Goal: Task Accomplishment & Management: Complete application form

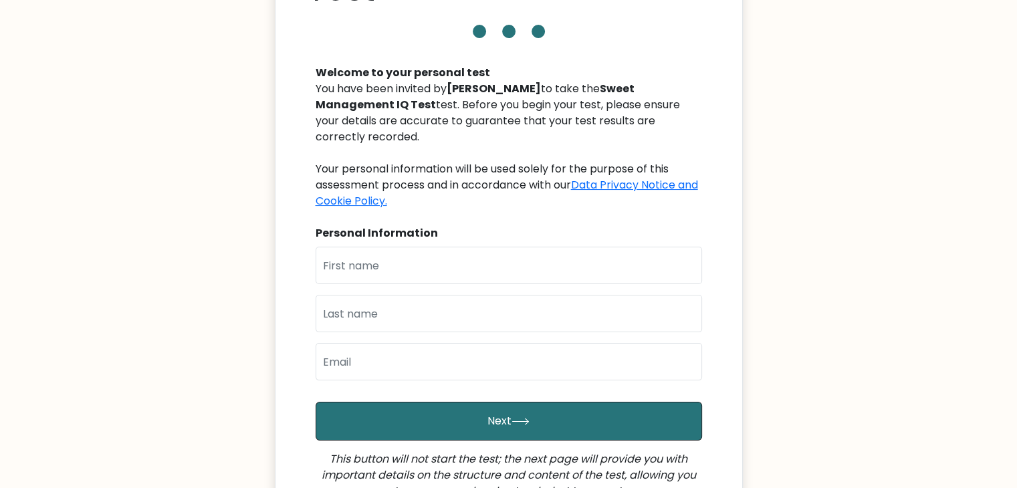
scroll to position [134, 0]
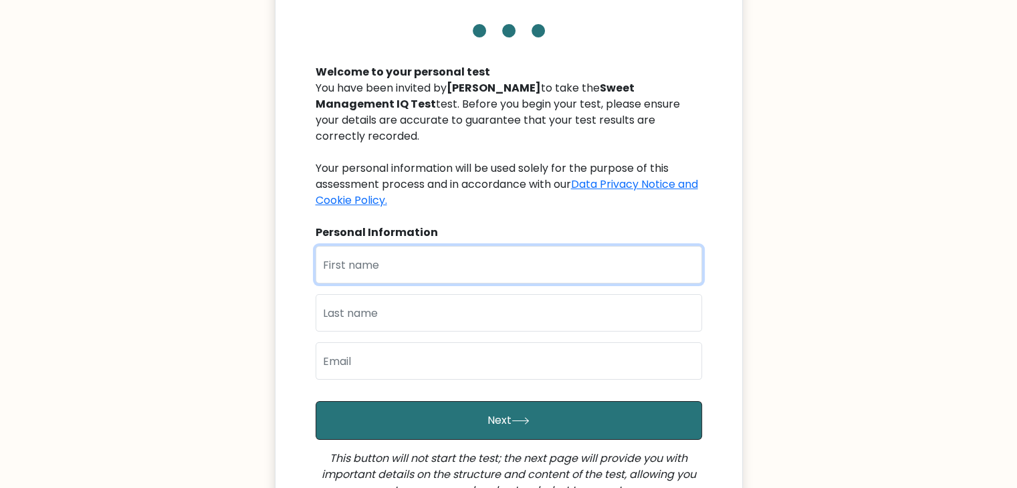
click at [347, 247] on input "text" at bounding box center [509, 264] width 387 height 37
type input "Czarmayne"
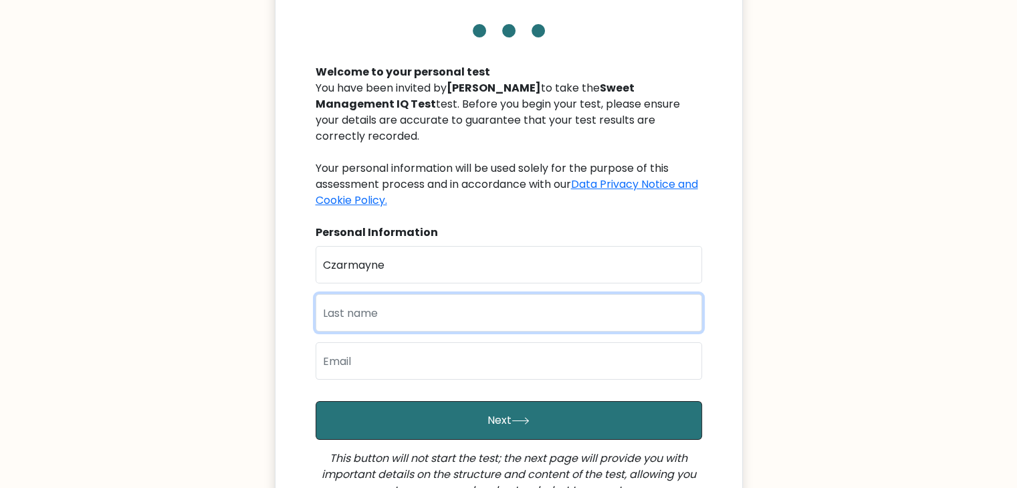
type input "Atilano"
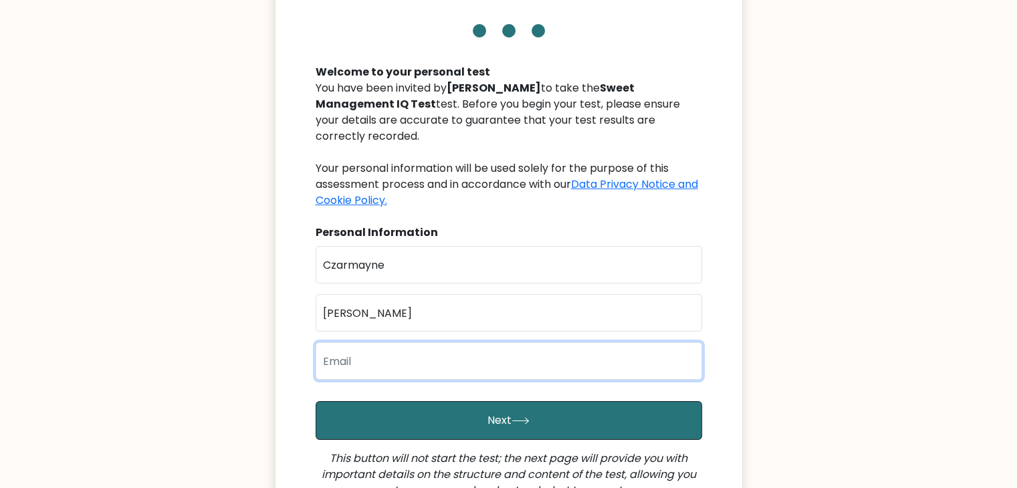
click at [389, 354] on input "email" at bounding box center [509, 360] width 387 height 37
type input "Czarmayneatilano1@gmail.com"
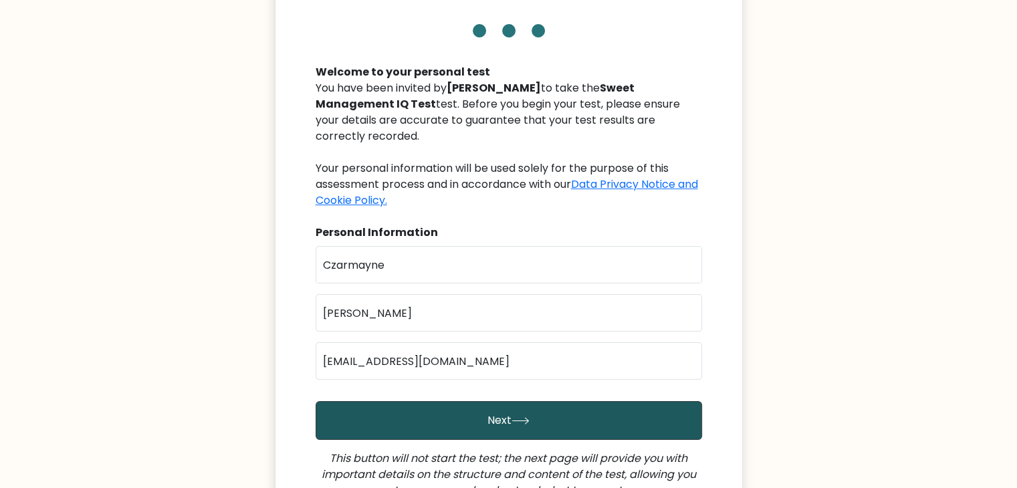
click at [453, 407] on button "Next" at bounding box center [509, 420] width 387 height 39
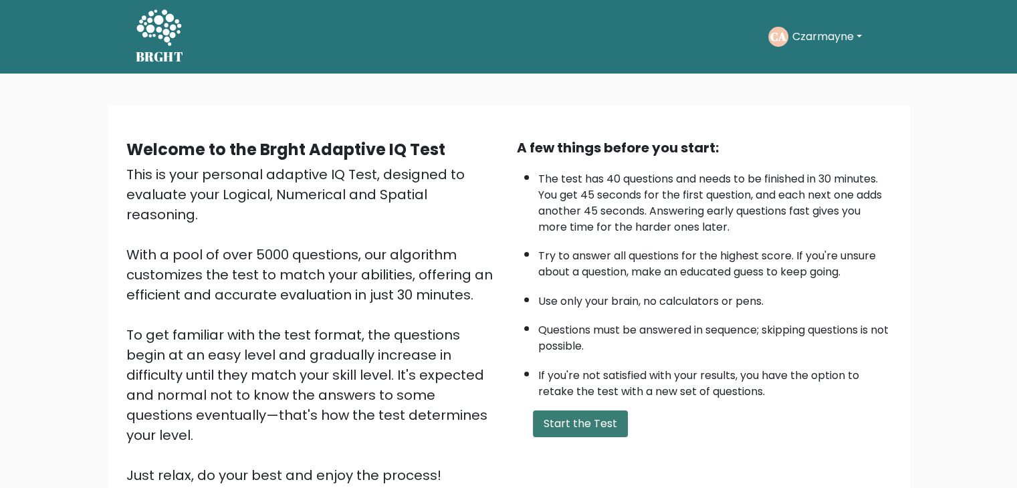
click at [589, 419] on button "Start the Test" at bounding box center [580, 424] width 95 height 27
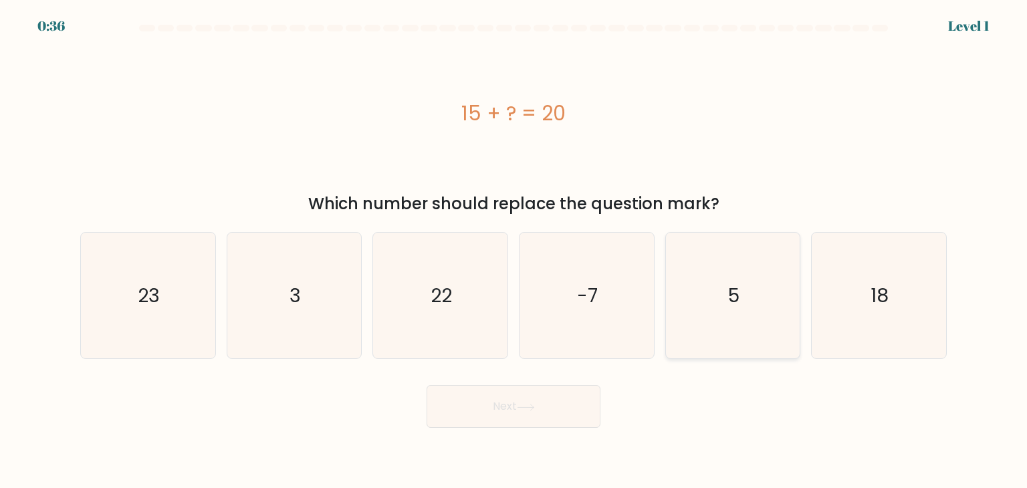
click at [722, 302] on icon "5" at bounding box center [733, 296] width 126 height 126
click at [514, 251] on input "e. 5" at bounding box center [514, 247] width 1 height 7
radio input "true"
click at [538, 399] on button "Next" at bounding box center [514, 406] width 174 height 43
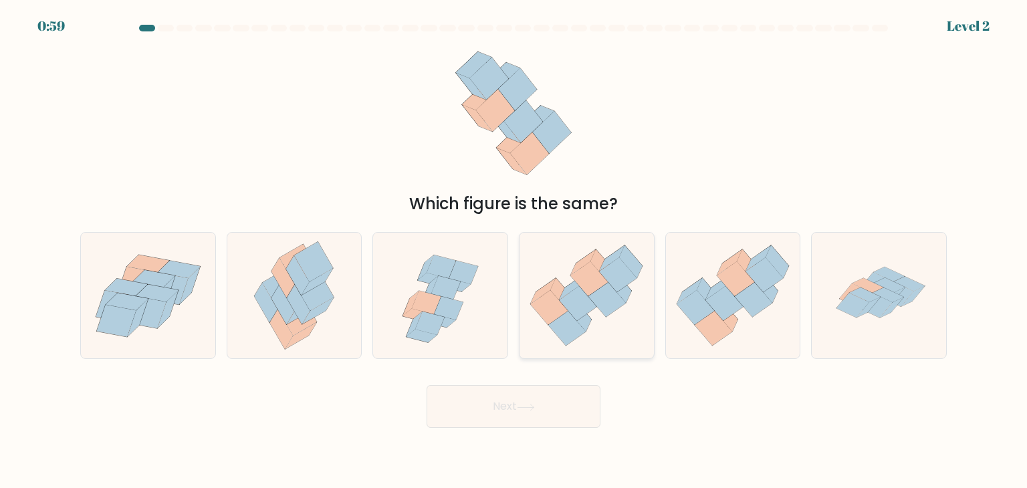
click at [541, 314] on icon at bounding box center [548, 307] width 37 height 35
click at [514, 251] on input "d." at bounding box center [514, 247] width 1 height 7
radio input "true"
click at [487, 397] on button "Next" at bounding box center [514, 406] width 174 height 43
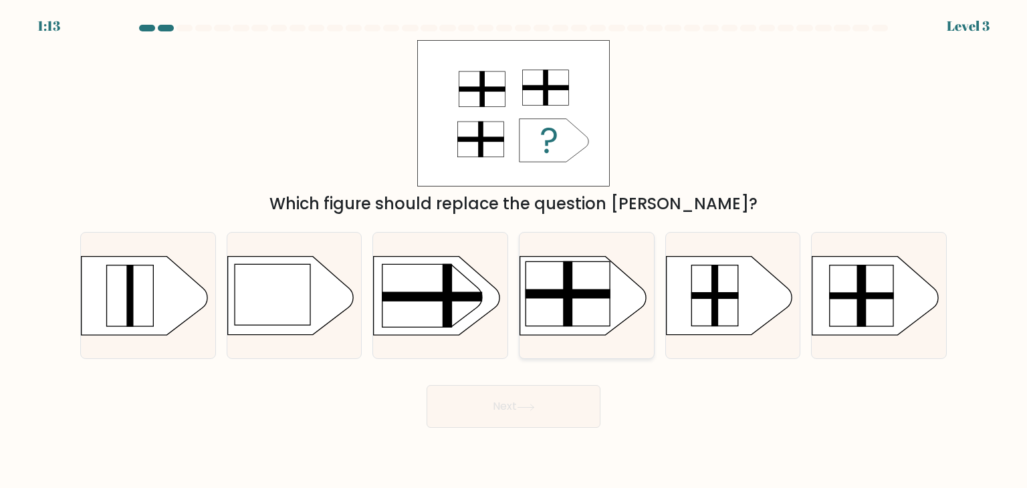
click at [589, 296] on rect at bounding box center [568, 293] width 85 height 9
click at [514, 251] on input "d." at bounding box center [514, 247] width 1 height 7
radio input "true"
click at [548, 399] on button "Next" at bounding box center [514, 406] width 174 height 43
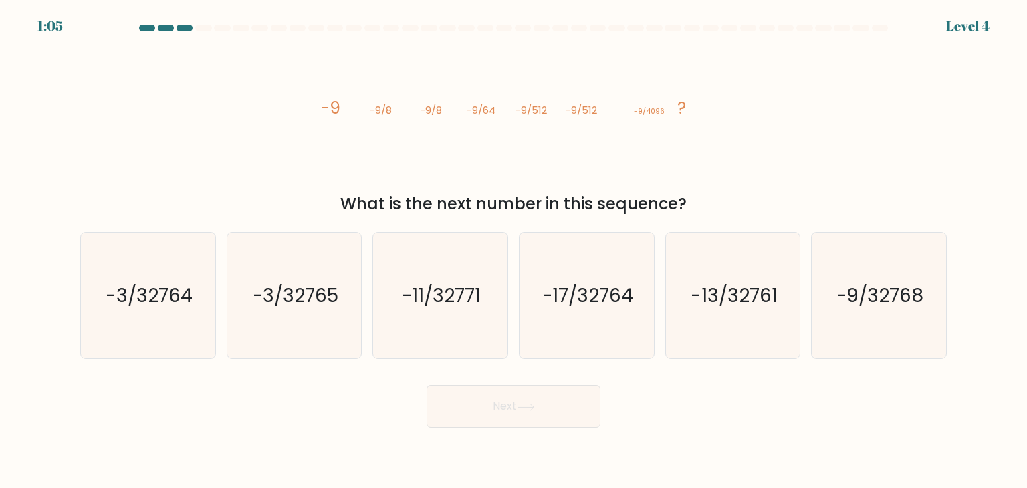
click at [548, 399] on button "Next" at bounding box center [514, 406] width 174 height 43
click at [681, 195] on div "What is the next number in this sequence?" at bounding box center [513, 204] width 851 height 24
click at [837, 297] on text "-9/32768" at bounding box center [881, 295] width 88 height 27
click at [514, 251] on input "f. -9/32768" at bounding box center [514, 247] width 1 height 7
radio input "true"
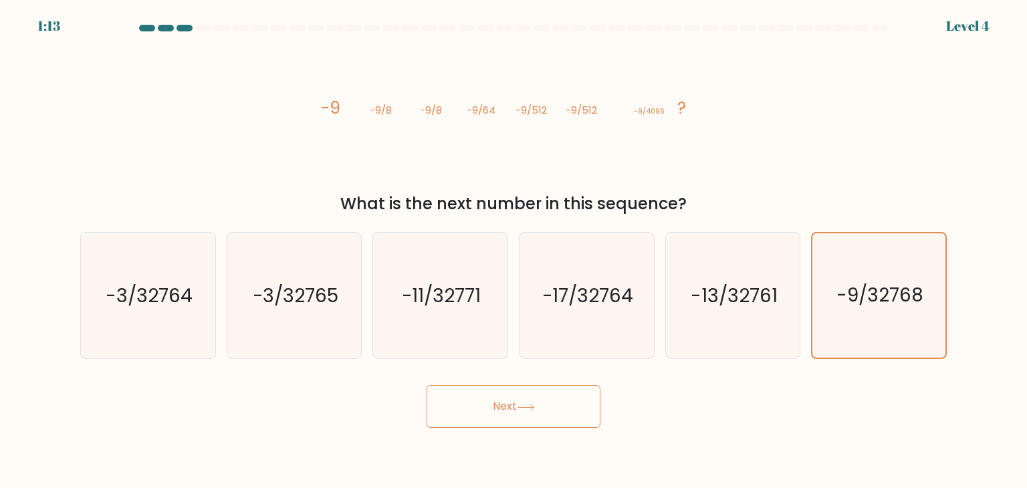
click at [558, 413] on button "Next" at bounding box center [514, 406] width 174 height 43
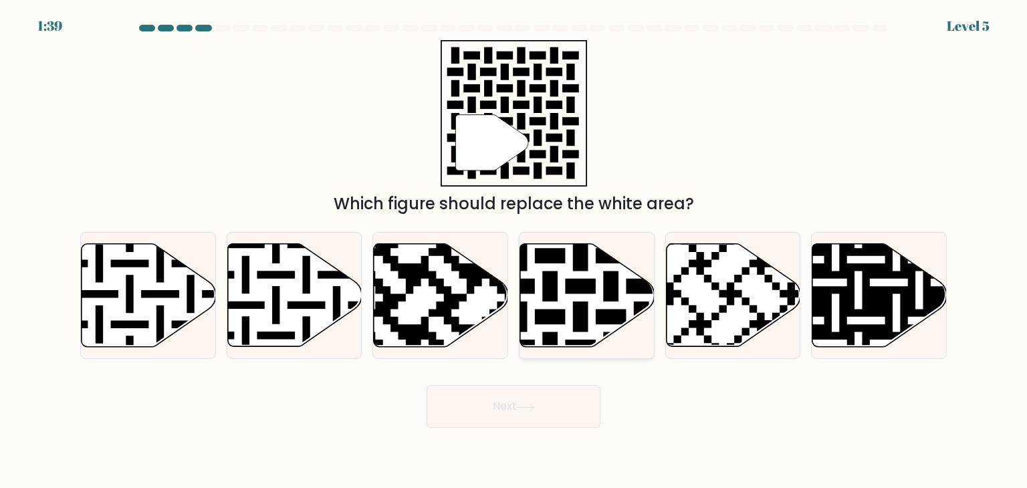
click at [565, 318] on icon at bounding box center [587, 295] width 134 height 103
click at [514, 251] on input "d." at bounding box center [514, 247] width 1 height 7
radio input "true"
click at [517, 413] on button "Next" at bounding box center [514, 406] width 174 height 43
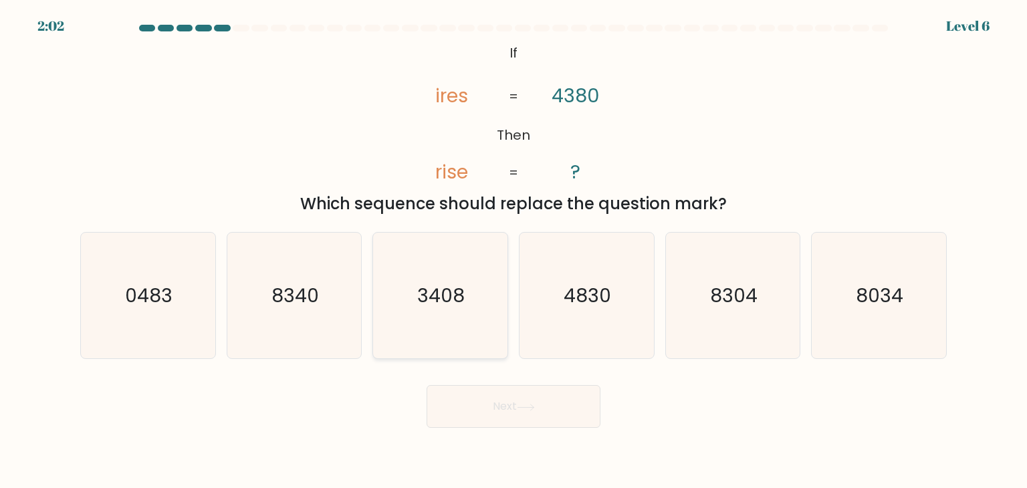
click at [457, 315] on icon "3408" at bounding box center [440, 296] width 126 height 126
click at [514, 251] on input "c. 3408" at bounding box center [514, 247] width 1 height 7
radio input "true"
click at [482, 395] on button "Next" at bounding box center [514, 406] width 174 height 43
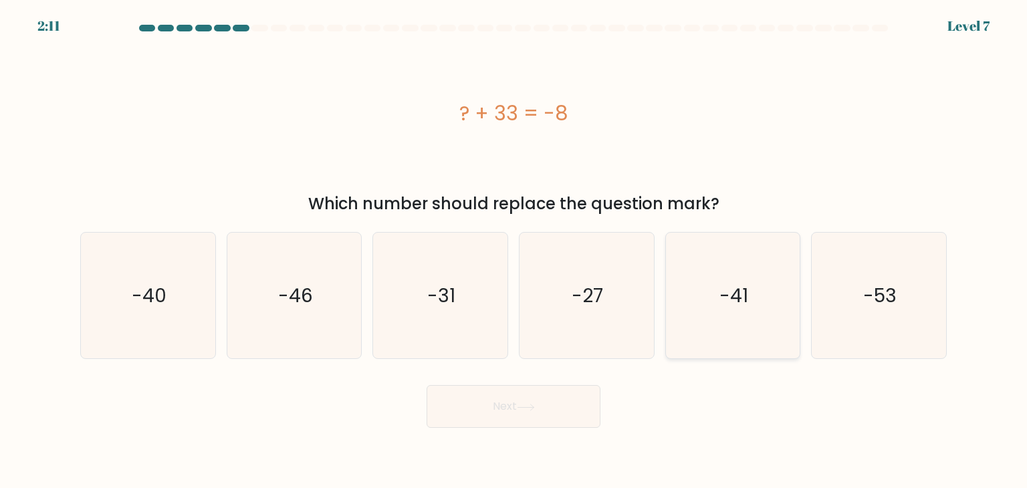
click at [728, 321] on icon "-41" at bounding box center [733, 296] width 126 height 126
click at [514, 251] on input "e. -41" at bounding box center [514, 247] width 1 height 7
radio input "true"
click at [550, 410] on button "Next" at bounding box center [514, 406] width 174 height 43
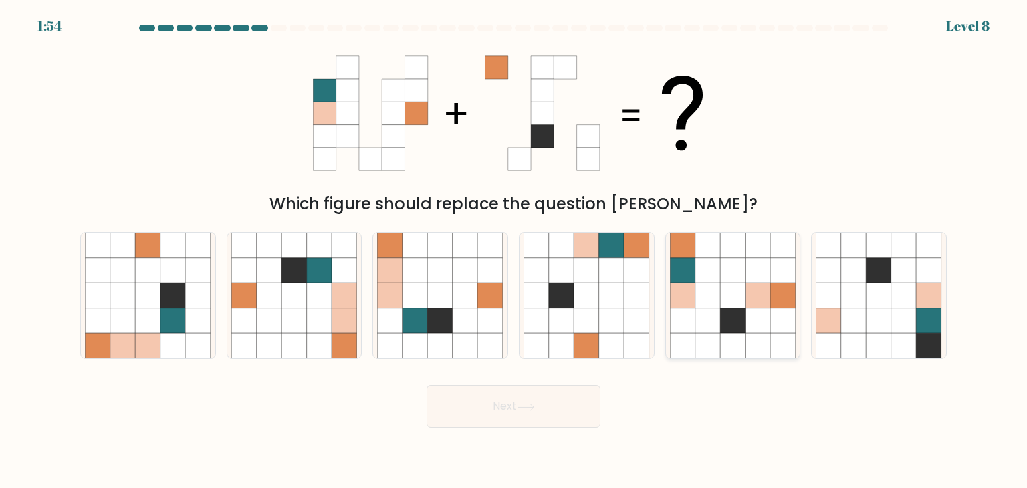
click at [753, 286] on icon at bounding box center [758, 295] width 25 height 25
click at [514, 251] on input "e." at bounding box center [514, 247] width 1 height 7
radio input "true"
click at [532, 415] on button "Next" at bounding box center [514, 406] width 174 height 43
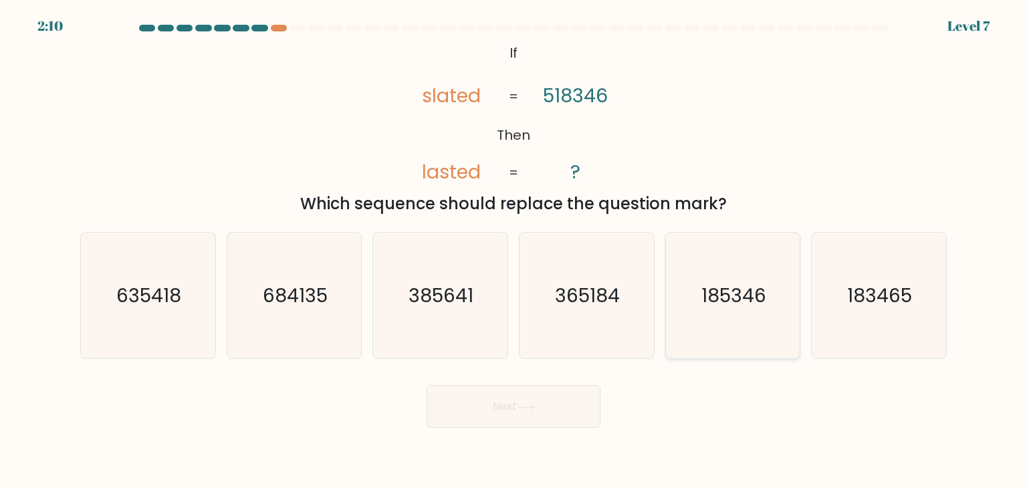
click at [738, 334] on icon "185346" at bounding box center [733, 296] width 126 height 126
click at [514, 251] on input "e. 185346" at bounding box center [514, 247] width 1 height 7
radio input "true"
click at [536, 417] on button "Next" at bounding box center [514, 406] width 174 height 43
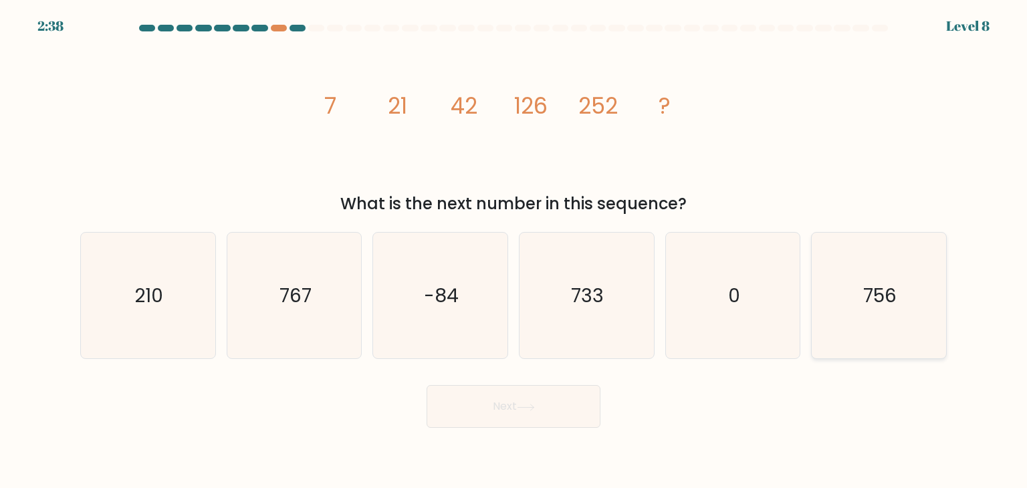
click at [864, 302] on text "756" at bounding box center [879, 295] width 33 height 27
click at [514, 251] on input "f. 756" at bounding box center [514, 247] width 1 height 7
radio input "true"
click at [864, 302] on text "756" at bounding box center [879, 296] width 33 height 26
click at [514, 251] on input "f. 756" at bounding box center [514, 247] width 1 height 7
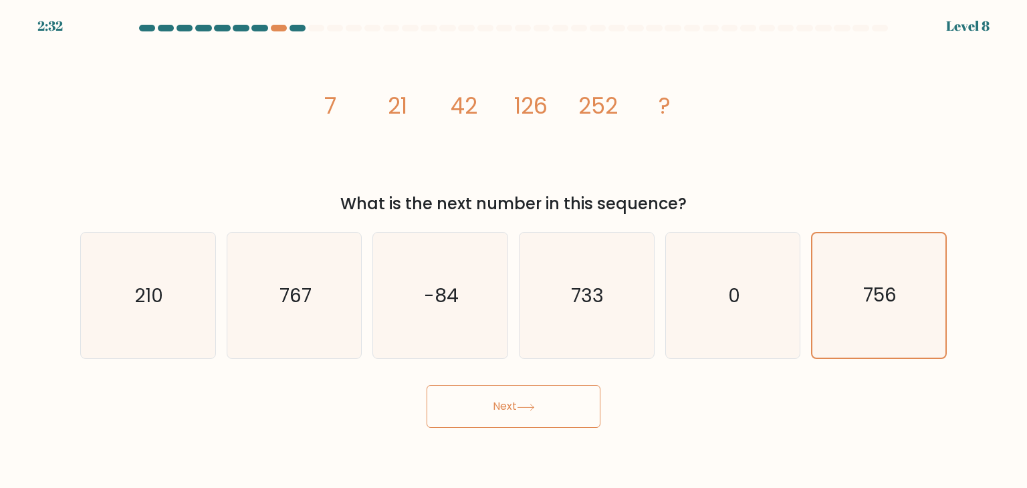
click at [566, 398] on button "Next" at bounding box center [514, 406] width 174 height 43
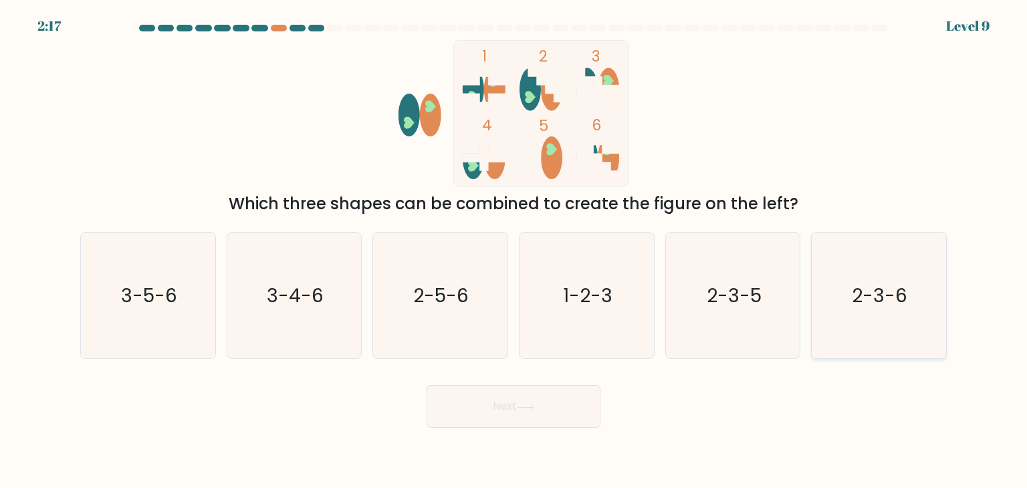
click at [861, 320] on icon "2-3-6" at bounding box center [879, 296] width 126 height 126
click at [514, 251] on input "f. 2-3-6" at bounding box center [514, 247] width 1 height 7
radio input "true"
click at [484, 410] on button "Next" at bounding box center [514, 406] width 174 height 43
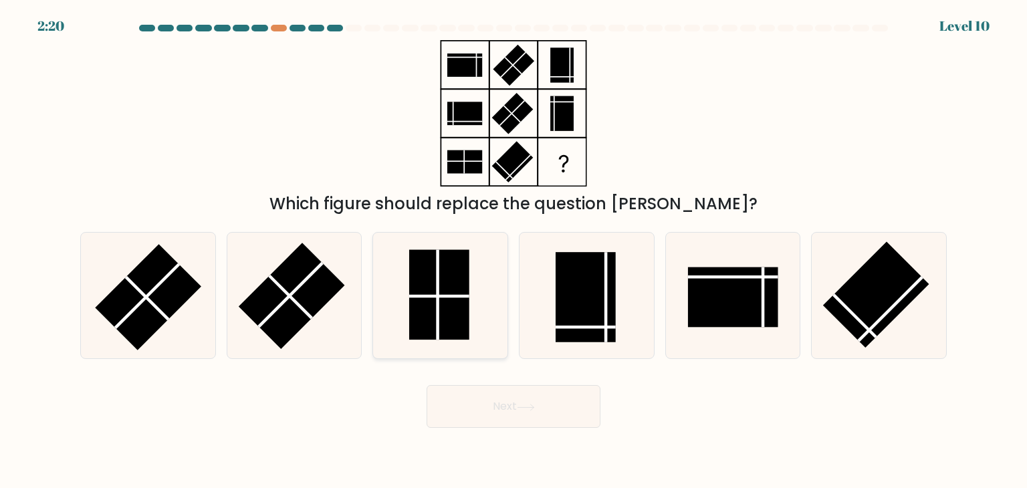
click at [419, 307] on rect at bounding box center [439, 295] width 60 height 90
click at [514, 251] on input "c." at bounding box center [514, 247] width 1 height 7
radio input "true"
click at [542, 422] on button "Next" at bounding box center [514, 406] width 174 height 43
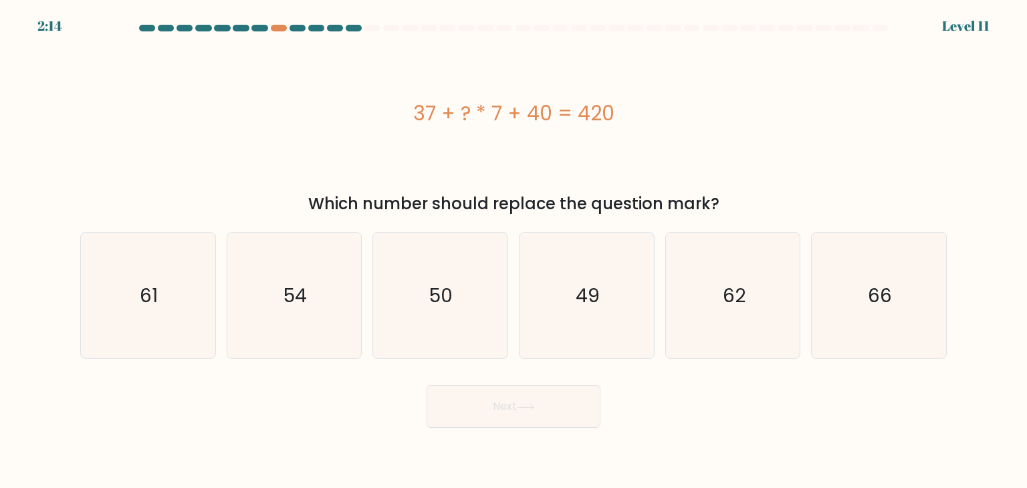
click at [542, 422] on button "Next" at bounding box center [514, 406] width 174 height 43
click at [643, 405] on div "Next" at bounding box center [513, 401] width 883 height 53
click at [582, 331] on icon "49" at bounding box center [587, 296] width 126 height 126
click at [514, 251] on input "d. 49" at bounding box center [514, 247] width 1 height 7
radio input "true"
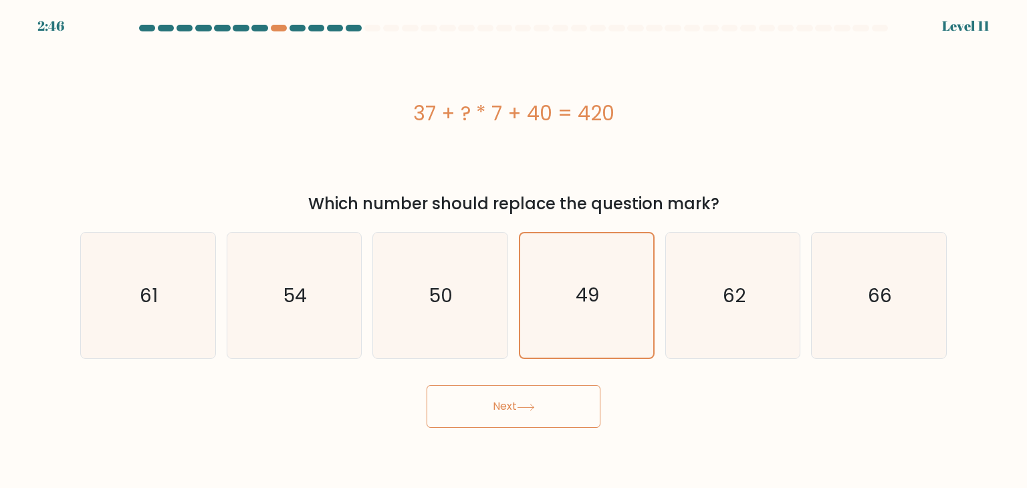
click at [535, 404] on icon at bounding box center [526, 407] width 18 height 7
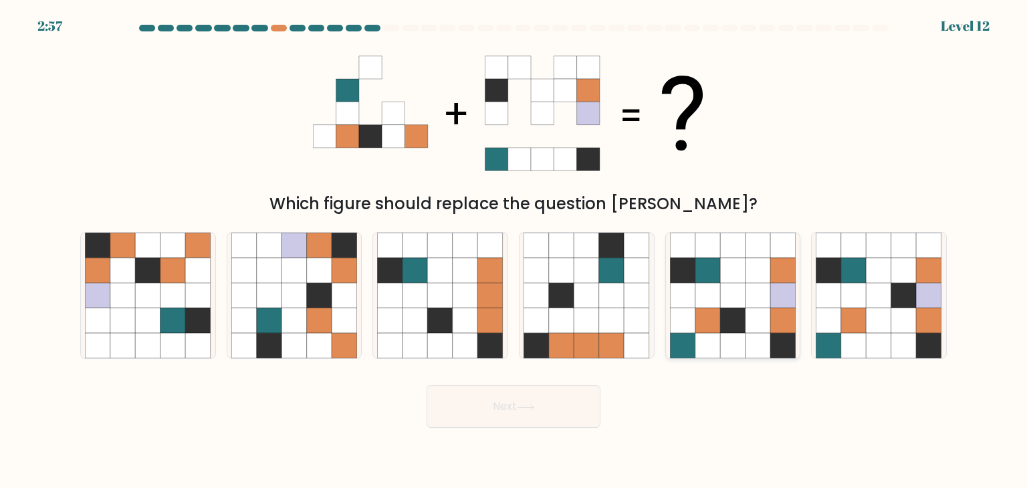
click at [701, 319] on icon at bounding box center [708, 320] width 25 height 25
click at [514, 251] on input "e." at bounding box center [514, 247] width 1 height 7
radio input "true"
click at [712, 323] on icon at bounding box center [708, 320] width 25 height 25
click at [514, 251] on input "e." at bounding box center [514, 247] width 1 height 7
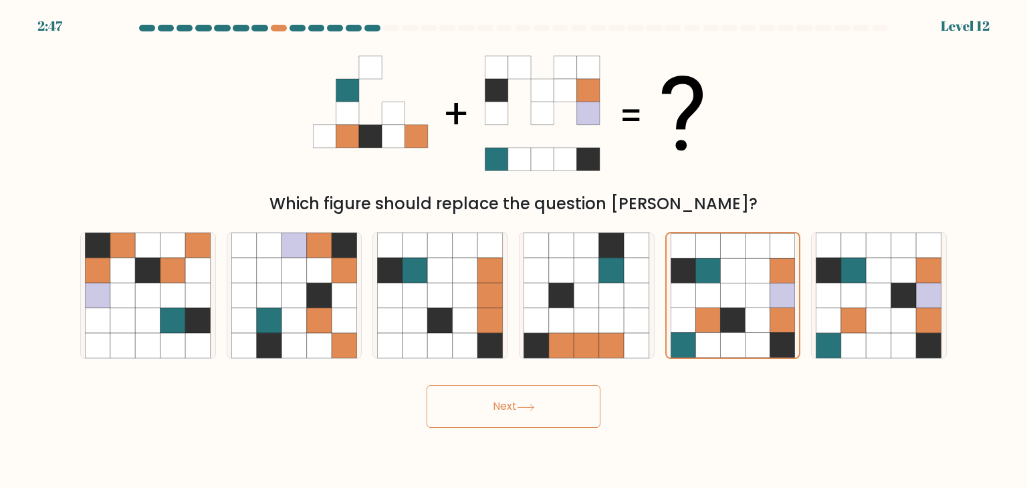
click at [533, 401] on button "Next" at bounding box center [514, 406] width 174 height 43
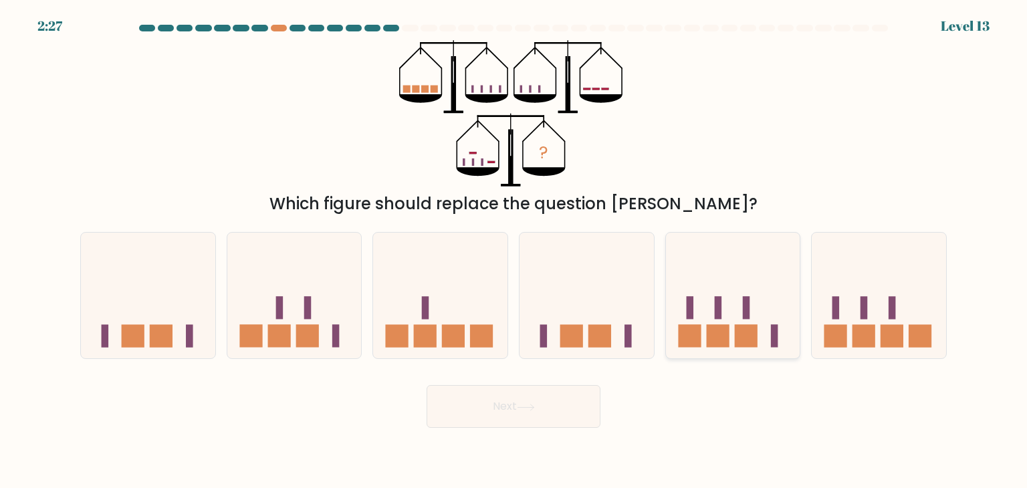
click at [719, 280] on icon at bounding box center [733, 295] width 134 height 111
click at [514, 251] on input "e." at bounding box center [514, 247] width 1 height 7
radio input "true"
click at [504, 403] on button "Next" at bounding box center [514, 406] width 174 height 43
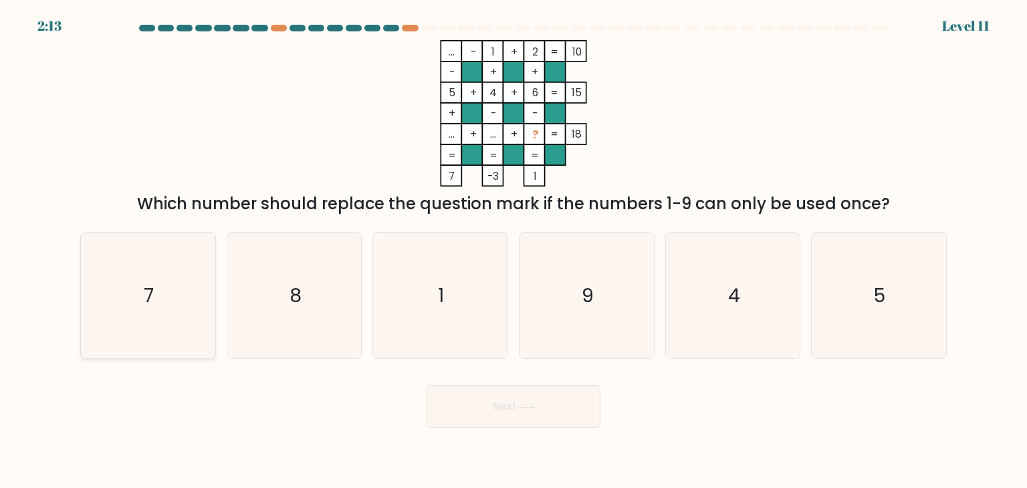
click at [147, 310] on icon "7" at bounding box center [148, 296] width 126 height 126
click at [514, 251] on input "a. 7" at bounding box center [514, 247] width 1 height 7
radio input "true"
click at [503, 403] on button "Next" at bounding box center [514, 406] width 174 height 43
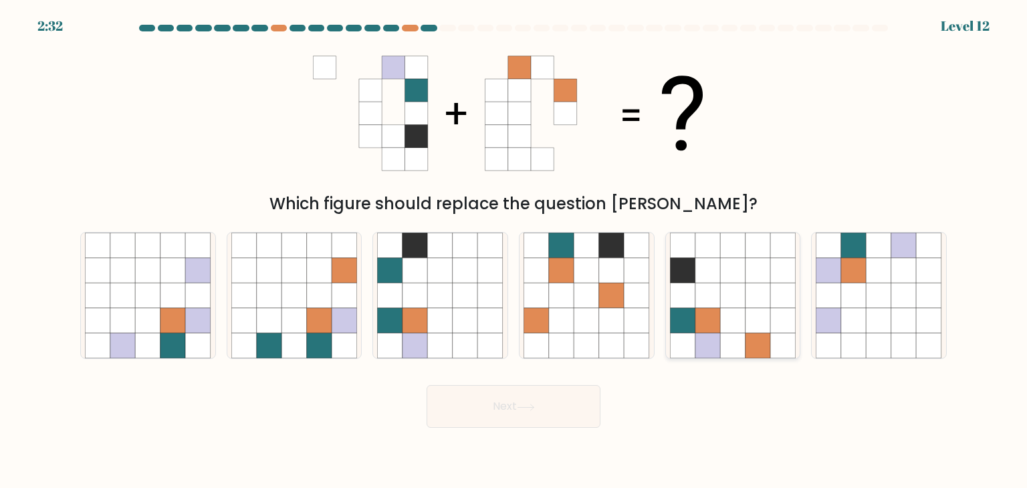
click at [711, 334] on icon at bounding box center [708, 346] width 25 height 25
click at [514, 251] on input "e." at bounding box center [514, 247] width 1 height 7
radio input "true"
click at [478, 410] on button "Next" at bounding box center [514, 406] width 174 height 43
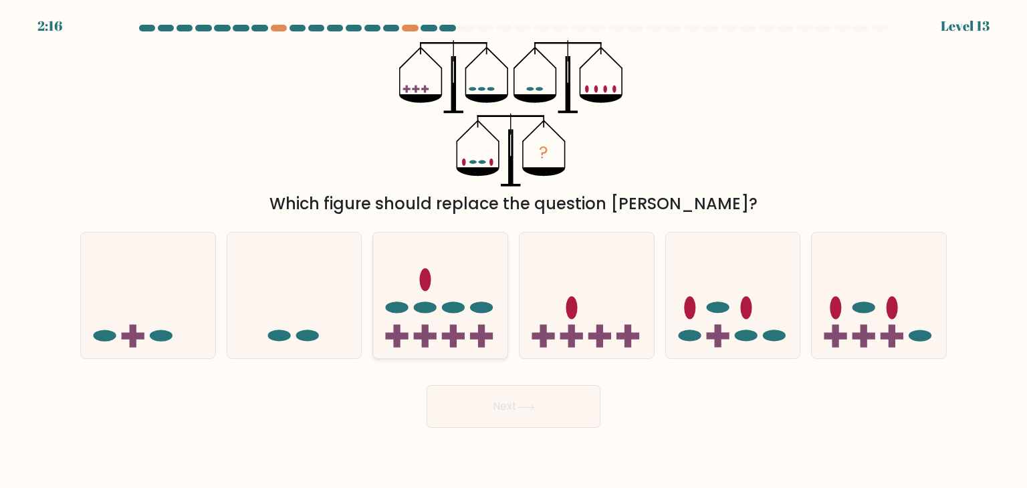
click at [388, 283] on icon at bounding box center [440, 295] width 134 height 111
click at [514, 251] on input "c." at bounding box center [514, 247] width 1 height 7
radio input "true"
click at [469, 414] on button "Next" at bounding box center [514, 406] width 174 height 43
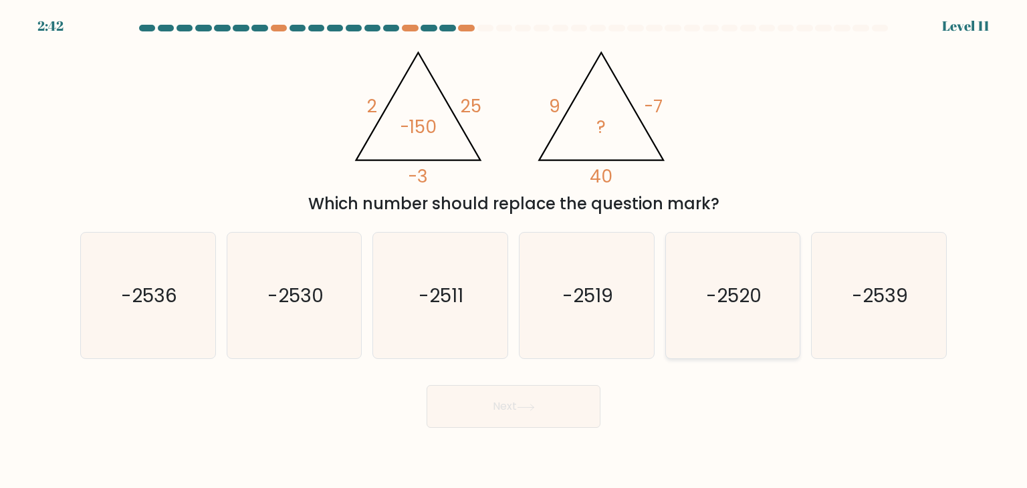
click at [743, 306] on text "-2520" at bounding box center [734, 295] width 56 height 27
click at [514, 251] on input "e. -2520" at bounding box center [514, 247] width 1 height 7
radio input "true"
click at [516, 409] on button "Next" at bounding box center [514, 406] width 174 height 43
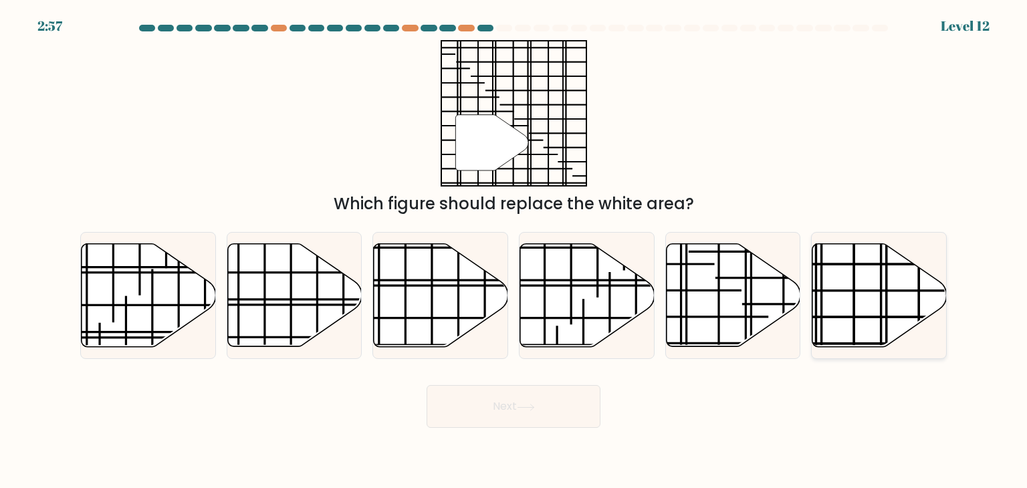
click at [854, 287] on line at bounding box center [854, 240] width 0 height 268
click at [514, 251] on input "f." at bounding box center [514, 247] width 1 height 7
radio input "true"
click at [491, 402] on button "Next" at bounding box center [514, 406] width 174 height 43
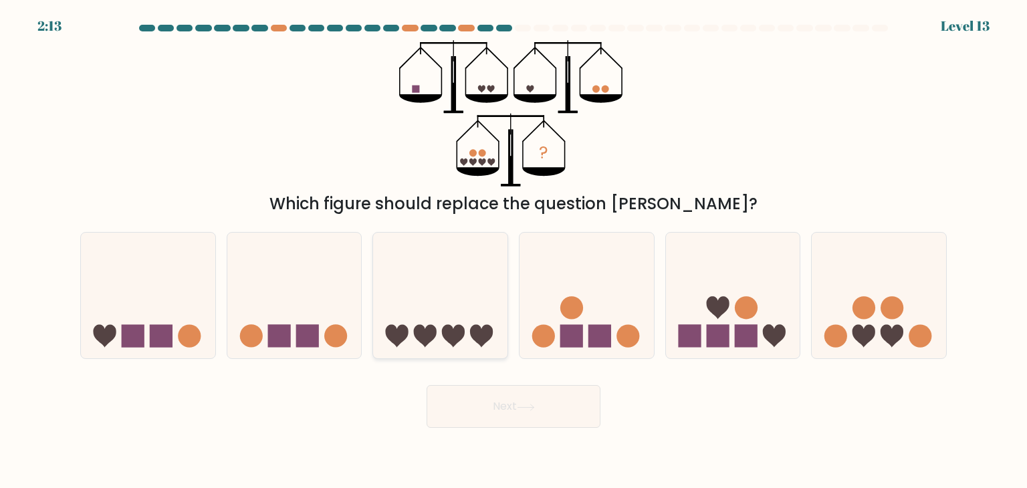
click at [462, 332] on icon at bounding box center [453, 336] width 23 height 23
click at [514, 251] on input "c." at bounding box center [514, 247] width 1 height 7
radio input "true"
click at [556, 402] on button "Next" at bounding box center [514, 406] width 174 height 43
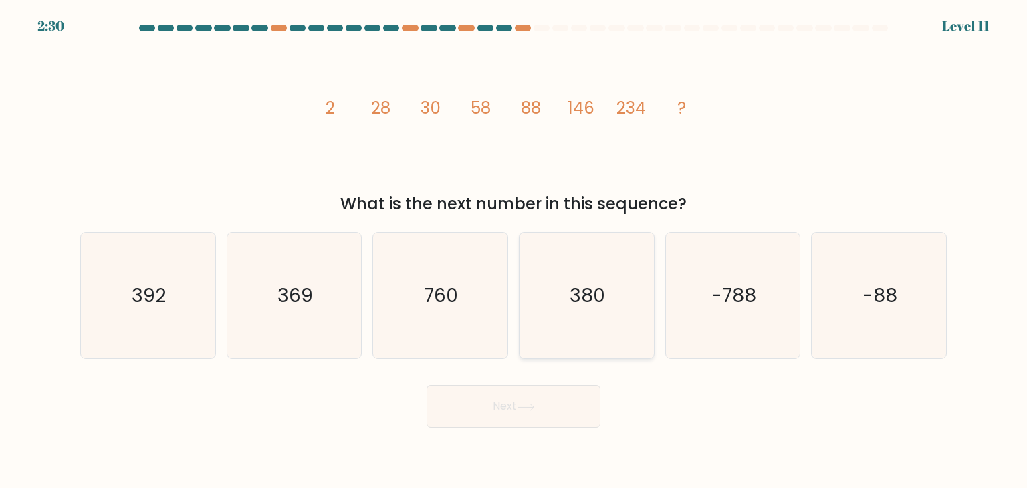
click at [621, 285] on icon "380" at bounding box center [587, 296] width 126 height 126
click at [514, 251] on input "d. 380" at bounding box center [514, 247] width 1 height 7
radio input "true"
click at [527, 402] on button "Next" at bounding box center [514, 406] width 174 height 43
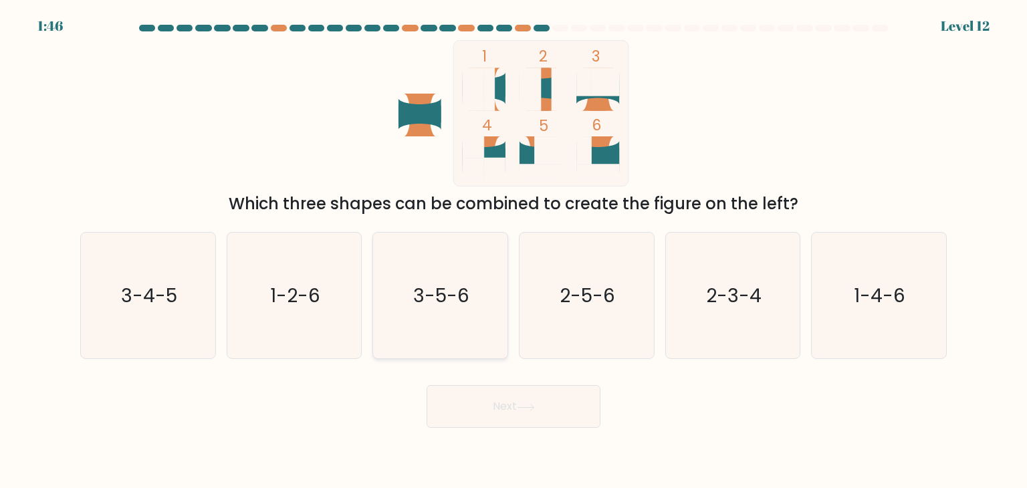
click at [469, 306] on text "3-5-6" at bounding box center [442, 295] width 56 height 27
click at [514, 251] on input "c. 3-5-6" at bounding box center [514, 247] width 1 height 7
radio input "true"
click at [503, 402] on button "Next" at bounding box center [514, 406] width 174 height 43
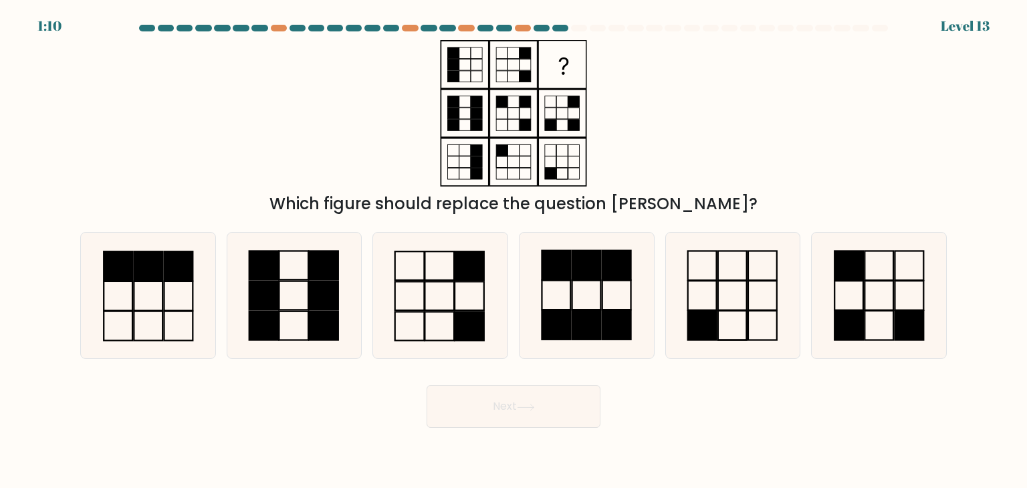
click at [503, 402] on button "Next" at bounding box center [514, 406] width 174 height 43
click at [849, 316] on rect at bounding box center [849, 325] width 29 height 29
click at [514, 251] on input "f." at bounding box center [514, 247] width 1 height 7
radio input "true"
click at [487, 415] on button "Next" at bounding box center [514, 406] width 174 height 43
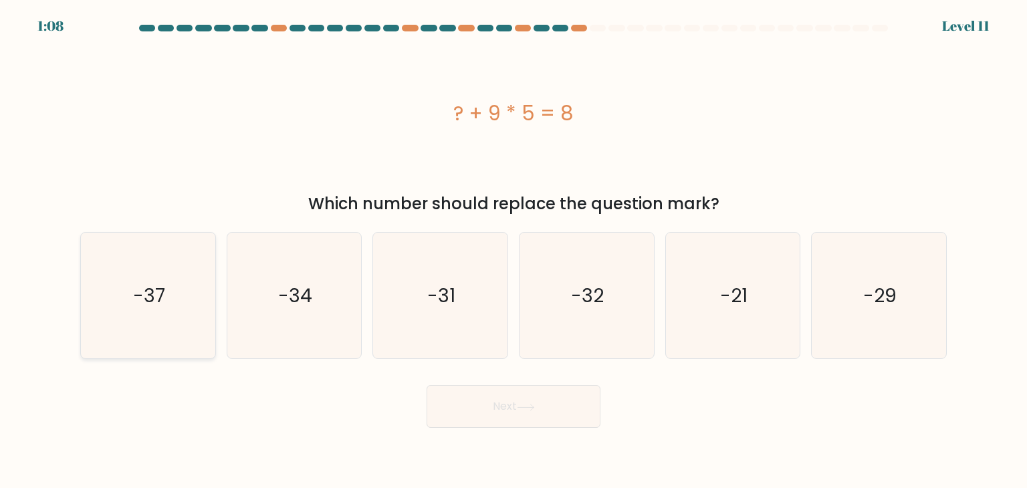
click at [123, 320] on icon "-37" at bounding box center [148, 296] width 126 height 126
click at [514, 251] on input "a. -37" at bounding box center [514, 247] width 1 height 7
radio input "true"
click at [460, 403] on button "Next" at bounding box center [514, 406] width 174 height 43
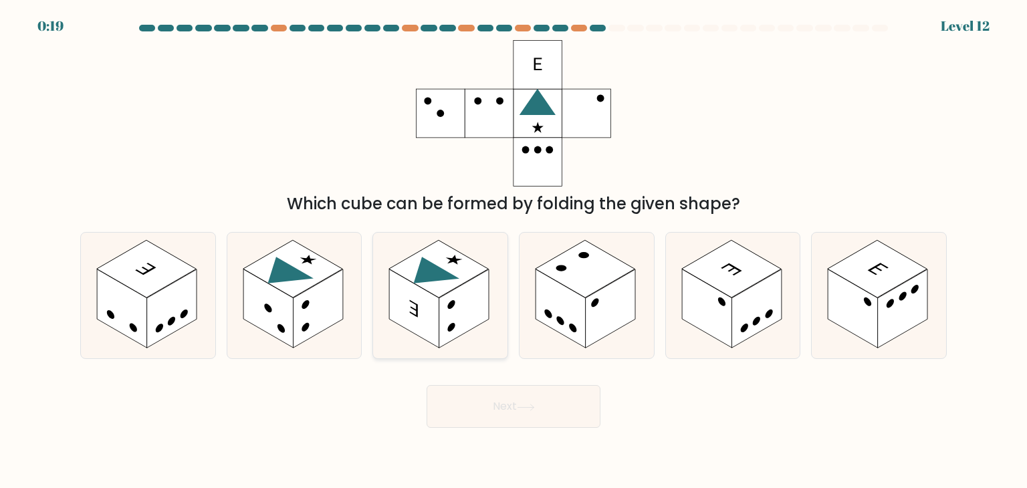
click at [459, 324] on rect at bounding box center [464, 309] width 50 height 79
click at [514, 251] on input "c." at bounding box center [514, 247] width 1 height 7
radio input "true"
click at [509, 401] on button "Next" at bounding box center [514, 406] width 174 height 43
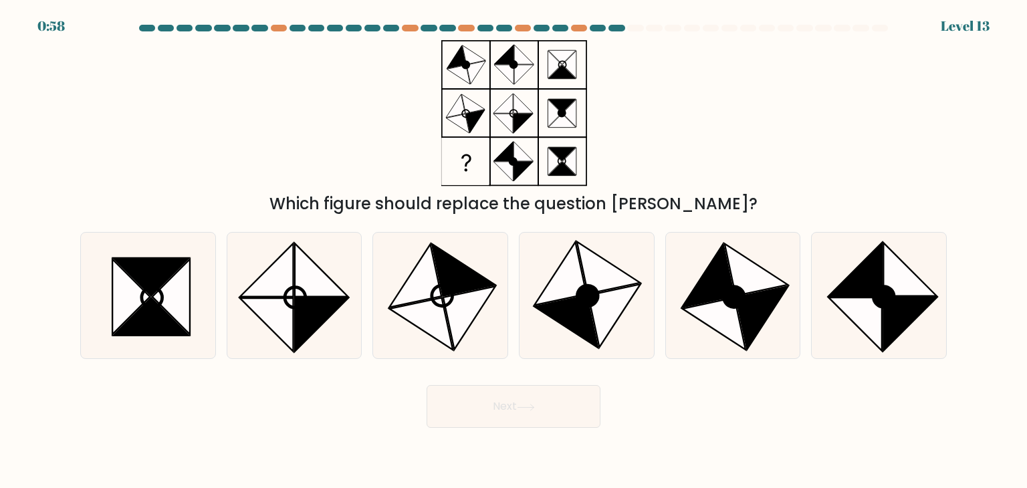
click at [509, 401] on button "Next" at bounding box center [514, 406] width 174 height 43
click at [666, 407] on div "Next" at bounding box center [513, 401] width 883 height 53
click at [728, 336] on icon at bounding box center [714, 324] width 64 height 52
click at [514, 251] on input "e." at bounding box center [514, 247] width 1 height 7
radio input "true"
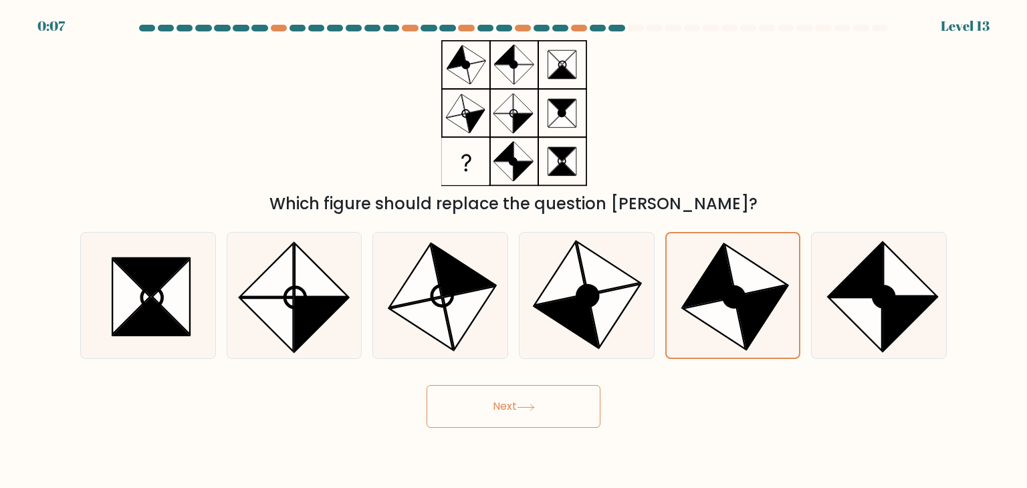
click at [506, 421] on button "Next" at bounding box center [514, 406] width 174 height 43
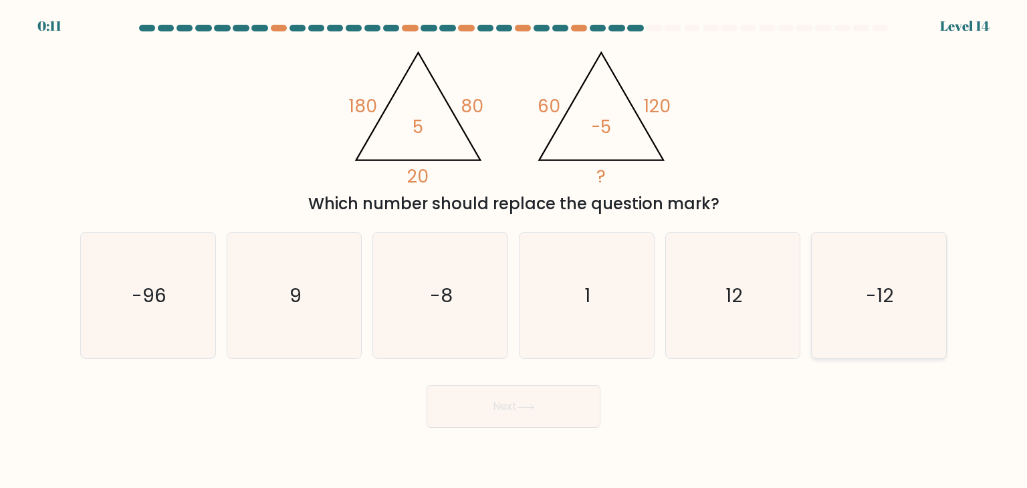
click at [857, 294] on icon "-12" at bounding box center [879, 296] width 126 height 126
click at [514, 251] on input "f. -12" at bounding box center [514, 247] width 1 height 7
radio input "true"
click at [519, 412] on button "Next" at bounding box center [514, 406] width 174 height 43
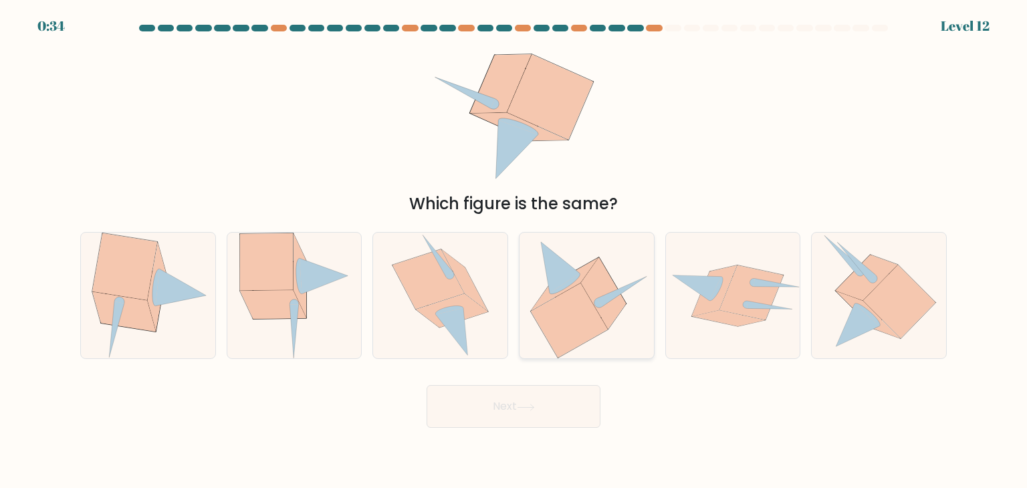
click at [599, 282] on icon at bounding box center [603, 293] width 45 height 72
click at [514, 251] on input "d." at bounding box center [514, 247] width 1 height 7
radio input "true"
click at [506, 397] on button "Next" at bounding box center [514, 406] width 174 height 43
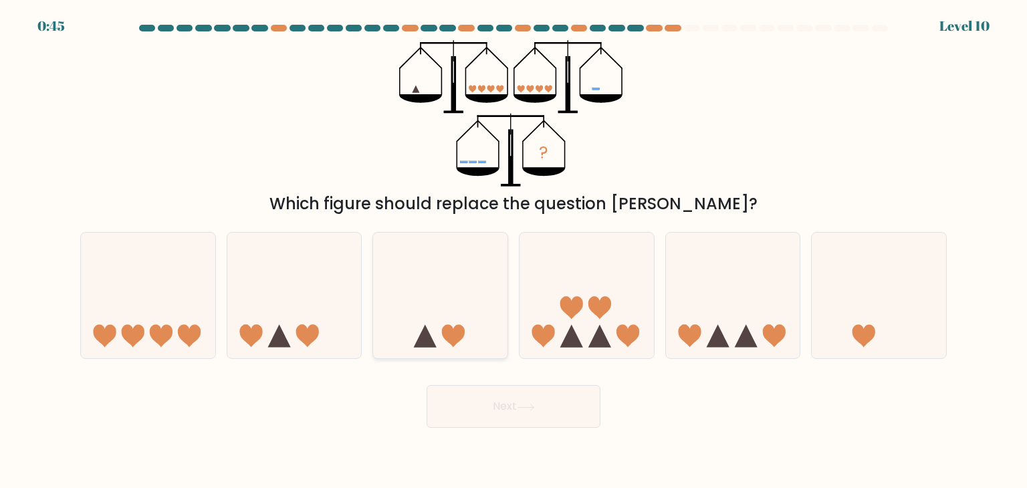
click at [430, 330] on icon at bounding box center [440, 295] width 134 height 111
click at [514, 251] on input "c." at bounding box center [514, 247] width 1 height 7
radio input "true"
click at [512, 394] on button "Next" at bounding box center [514, 406] width 174 height 43
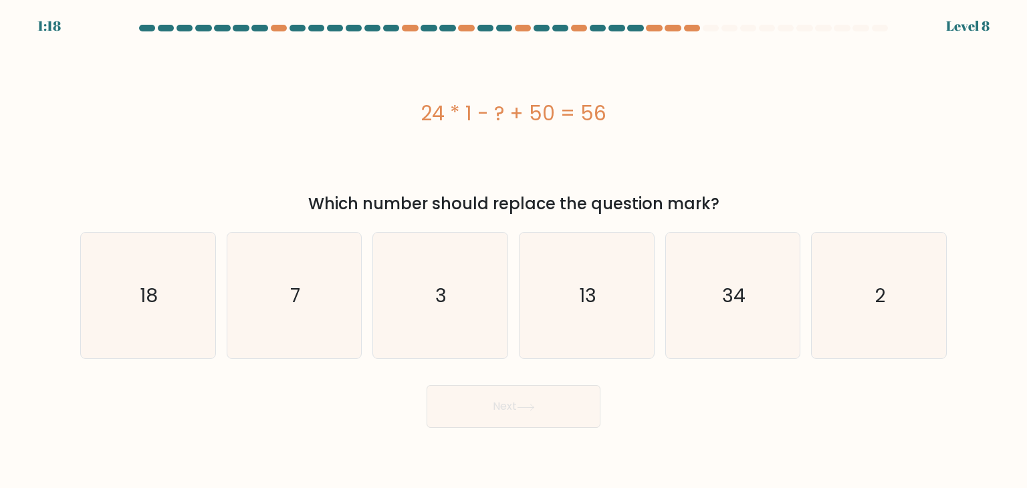
click at [506, 409] on button "Next" at bounding box center [514, 406] width 174 height 43
drag, startPoint x: 678, startPoint y: 466, endPoint x: 671, endPoint y: 425, distance: 42.1
click at [671, 425] on body "1:17 Level 8 a." at bounding box center [513, 244] width 1027 height 488
click at [192, 324] on icon "18" at bounding box center [148, 296] width 126 height 126
click at [514, 251] on input "a. 18" at bounding box center [514, 247] width 1 height 7
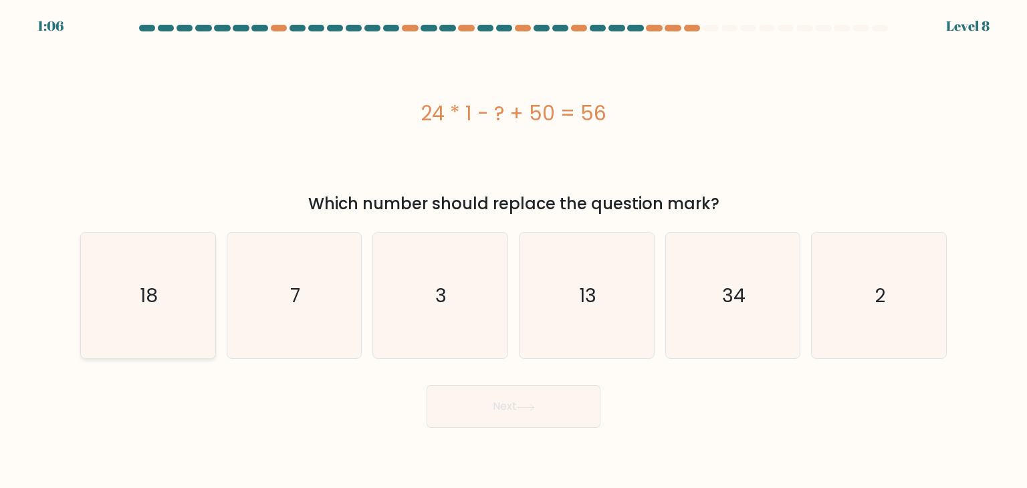
radio input "true"
click at [455, 420] on button "Next" at bounding box center [514, 406] width 174 height 43
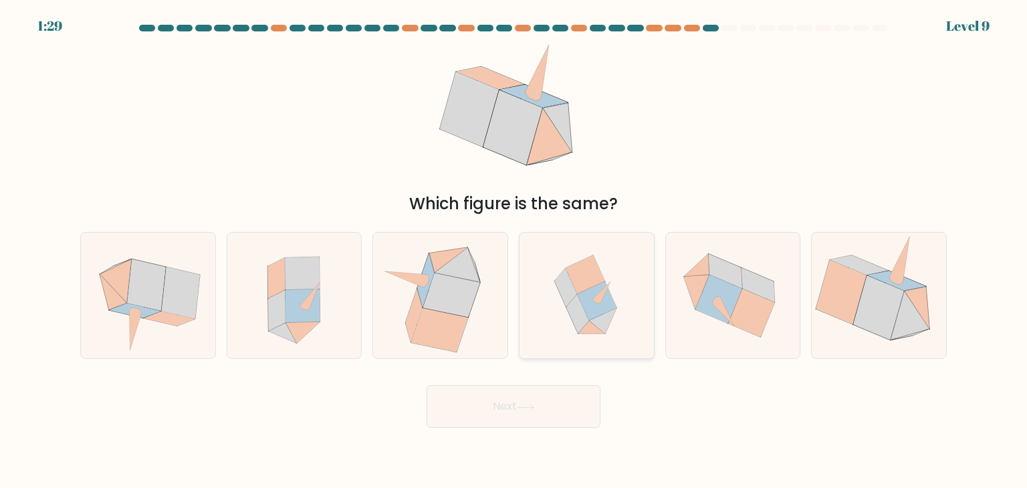
click at [589, 296] on icon at bounding box center [597, 301] width 39 height 39
click at [514, 251] on input "d." at bounding box center [514, 247] width 1 height 7
radio input "true"
click at [520, 399] on button "Next" at bounding box center [514, 406] width 174 height 43
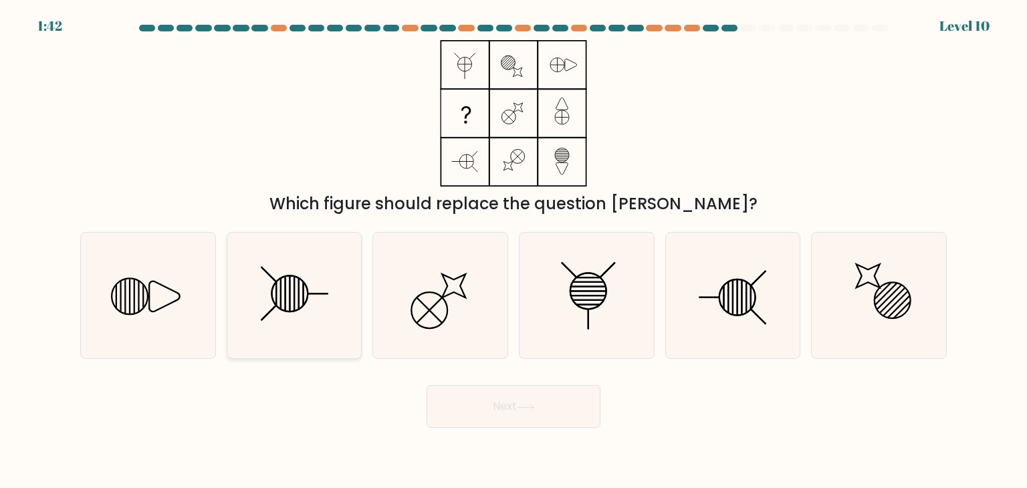
click at [268, 312] on icon at bounding box center [294, 296] width 126 height 126
click at [514, 251] on input "b." at bounding box center [514, 247] width 1 height 7
radio input "true"
click at [472, 407] on button "Next" at bounding box center [514, 406] width 174 height 43
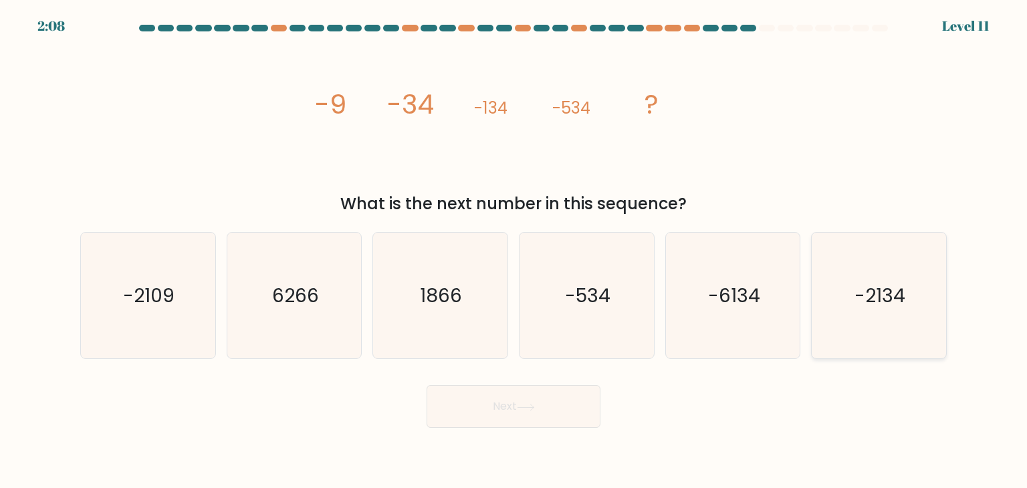
click at [850, 282] on icon "-2134" at bounding box center [879, 296] width 126 height 126
click at [514, 251] on input "f. -2134" at bounding box center [514, 247] width 1 height 7
radio input "true"
click at [544, 409] on button "Next" at bounding box center [514, 406] width 174 height 43
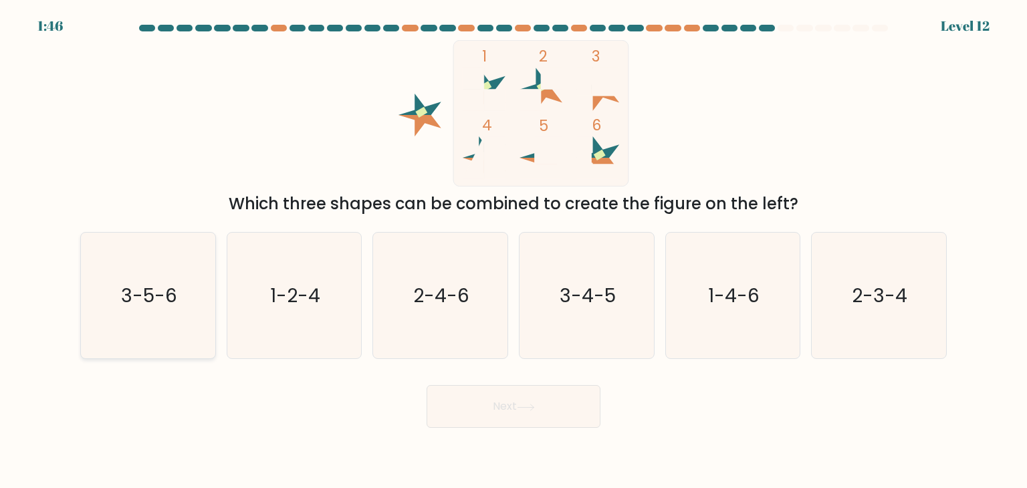
click at [197, 332] on icon "3-5-6" at bounding box center [148, 296] width 126 height 126
click at [514, 251] on input "a. 3-5-6" at bounding box center [514, 247] width 1 height 7
radio input "true"
click at [474, 402] on button "Next" at bounding box center [514, 406] width 174 height 43
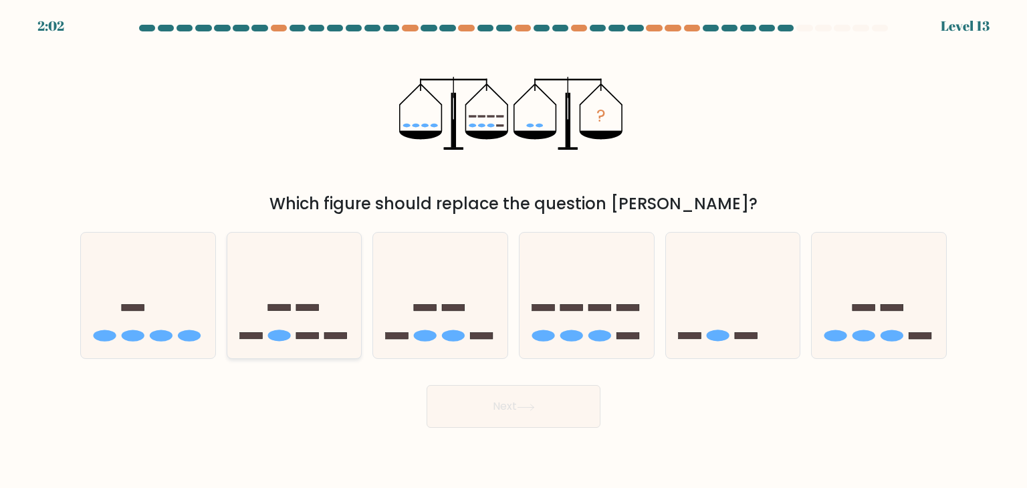
click at [297, 316] on icon at bounding box center [294, 295] width 134 height 111
click at [514, 251] on input "b." at bounding box center [514, 247] width 1 height 7
radio input "true"
click at [463, 408] on button "Next" at bounding box center [514, 406] width 174 height 43
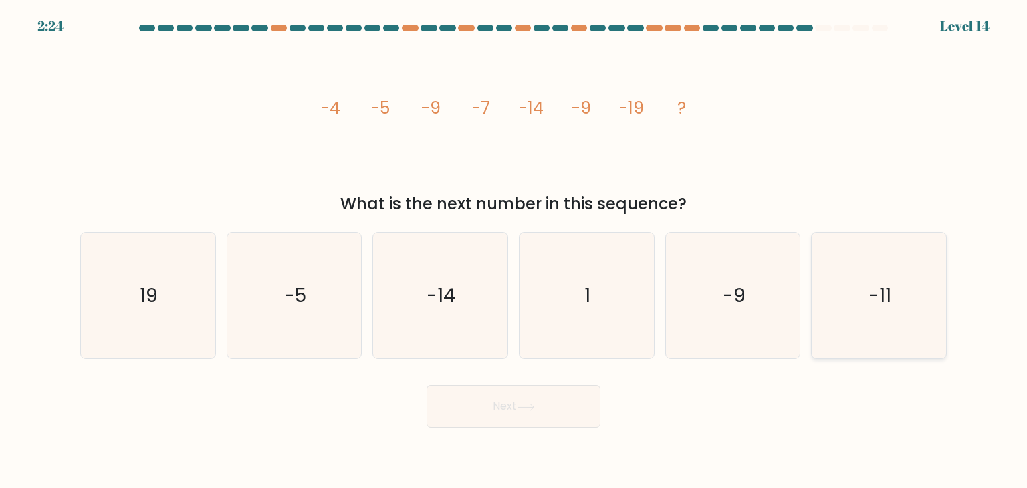
click at [843, 278] on icon "-11" at bounding box center [879, 296] width 126 height 126
click at [514, 251] on input "f. -11" at bounding box center [514, 247] width 1 height 7
radio input "true"
click at [476, 403] on button "Next" at bounding box center [514, 406] width 174 height 43
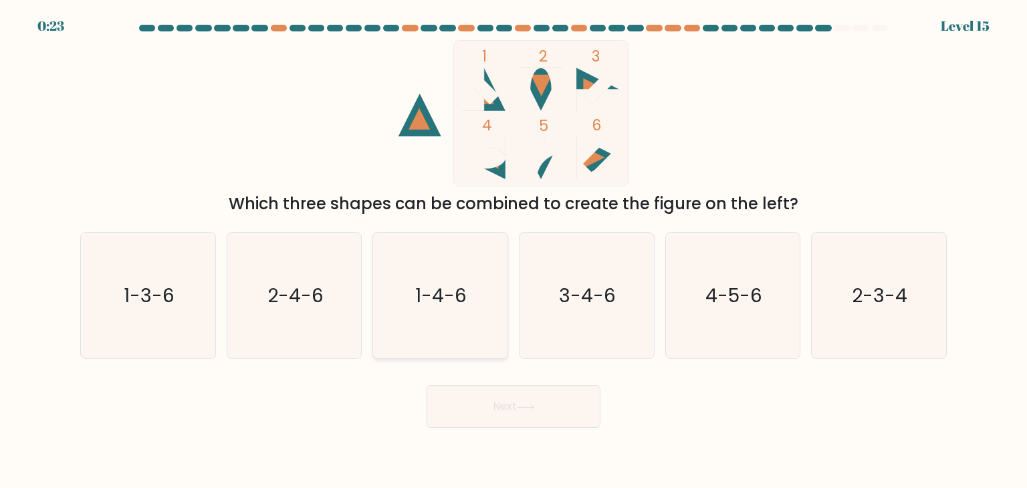
click at [436, 292] on text "1-4-6" at bounding box center [441, 295] width 51 height 27
click at [514, 251] on input "c. 1-4-6" at bounding box center [514, 247] width 1 height 7
radio input "true"
click at [483, 405] on button "Next" at bounding box center [514, 406] width 174 height 43
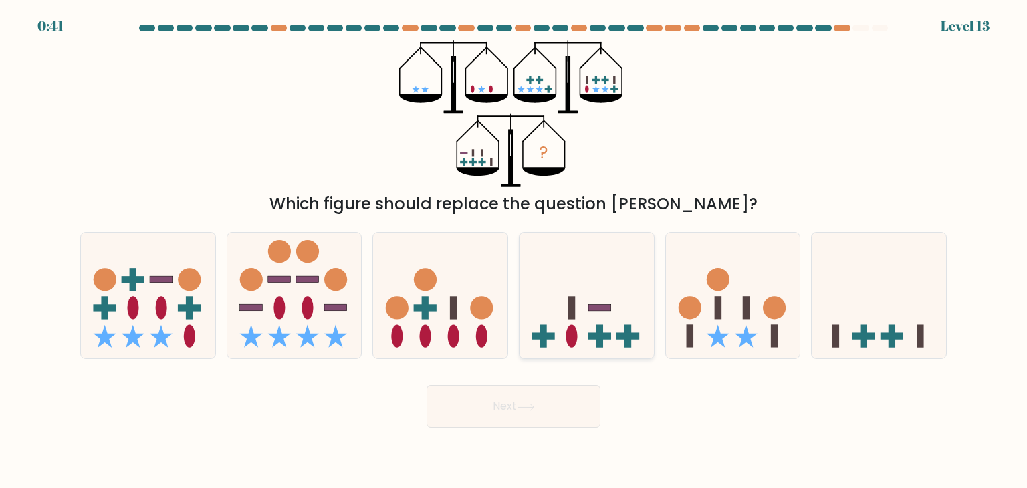
click at [611, 324] on icon at bounding box center [587, 295] width 134 height 111
click at [514, 251] on input "d." at bounding box center [514, 247] width 1 height 7
radio input "true"
click at [536, 400] on button "Next" at bounding box center [514, 406] width 174 height 43
click at [546, 403] on button "Next" at bounding box center [514, 406] width 174 height 43
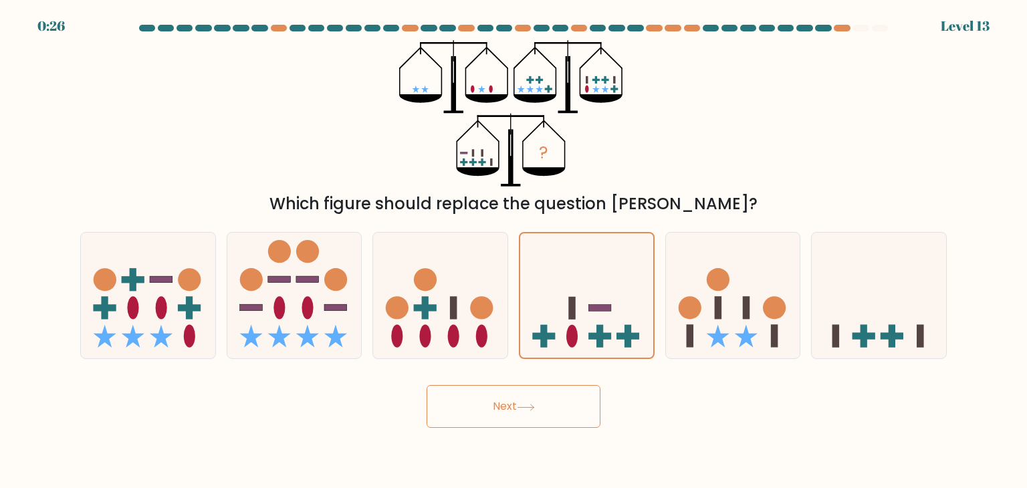
click at [532, 415] on button "Next" at bounding box center [514, 406] width 174 height 43
click at [580, 320] on icon at bounding box center [586, 296] width 133 height 110
click at [514, 251] on input "d." at bounding box center [514, 247] width 1 height 7
click at [580, 320] on icon at bounding box center [586, 296] width 133 height 110
click at [514, 251] on input "d." at bounding box center [514, 247] width 1 height 7
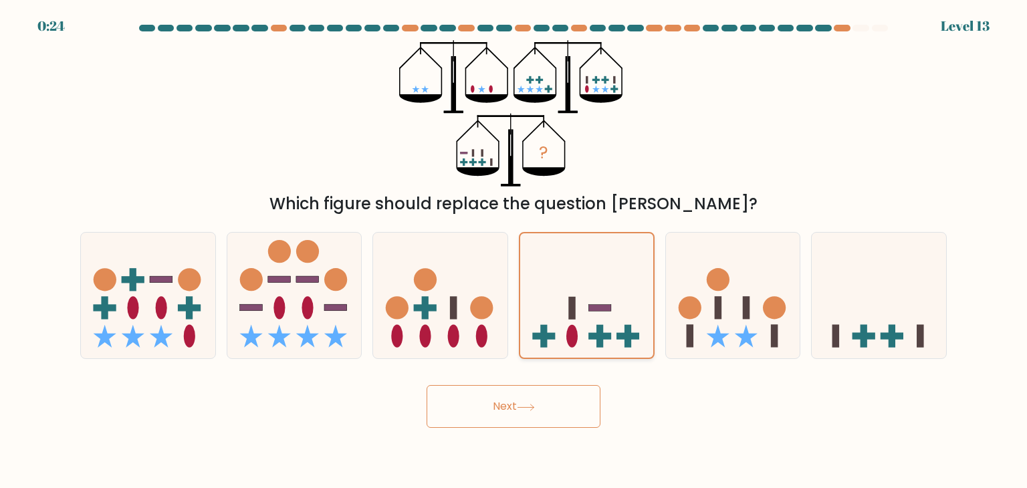
click at [580, 320] on icon at bounding box center [586, 296] width 133 height 110
click at [514, 251] on input "d." at bounding box center [514, 247] width 1 height 7
click at [474, 397] on button "Next" at bounding box center [514, 406] width 174 height 43
click at [504, 405] on button "Next" at bounding box center [514, 406] width 174 height 43
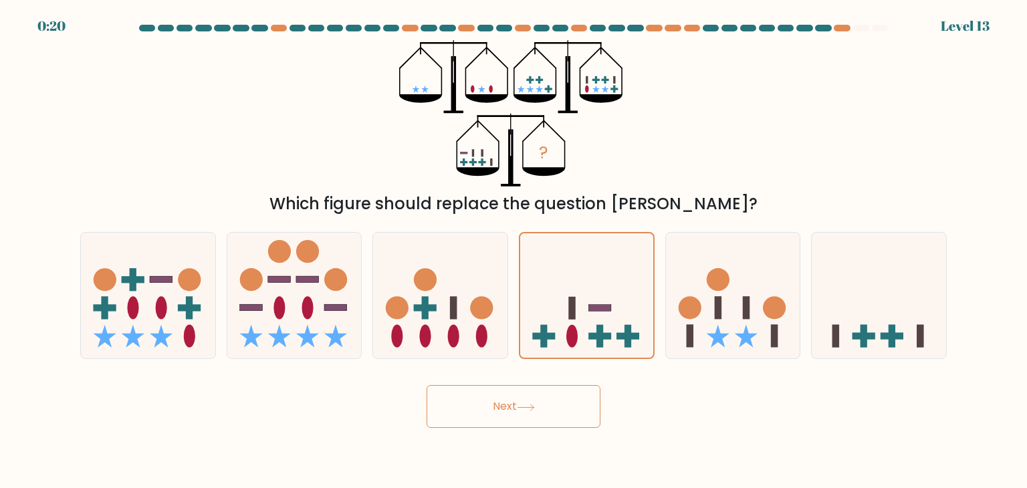
click at [504, 405] on button "Next" at bounding box center [514, 406] width 174 height 43
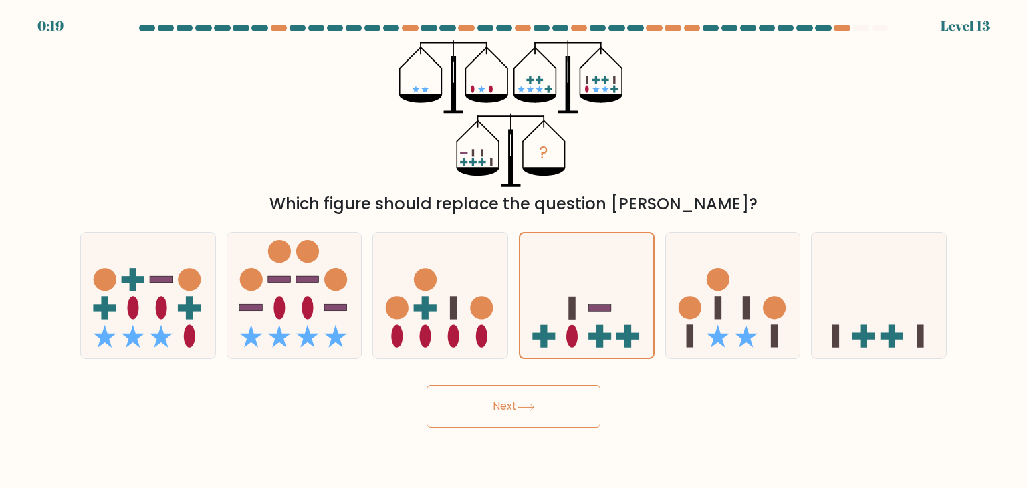
click at [504, 405] on button "Next" at bounding box center [514, 406] width 174 height 43
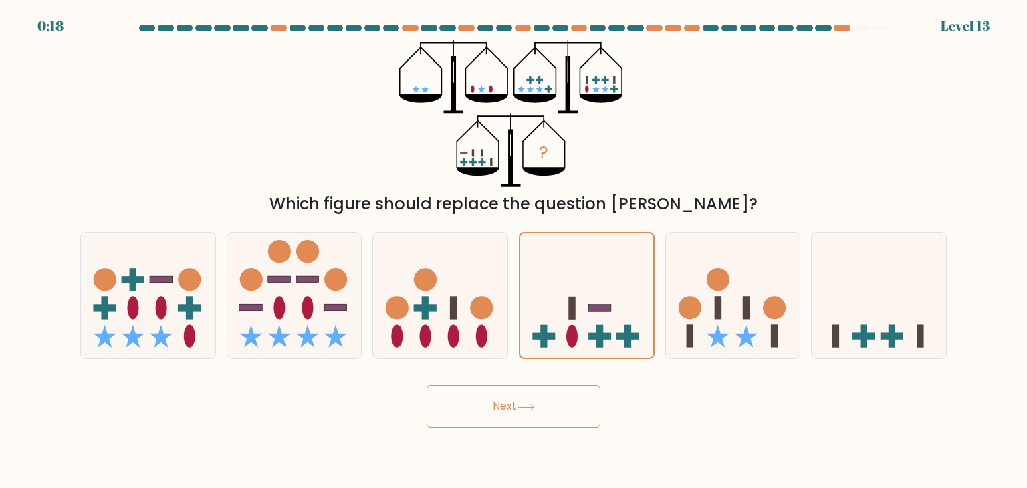
click at [504, 405] on button "Next" at bounding box center [514, 406] width 174 height 43
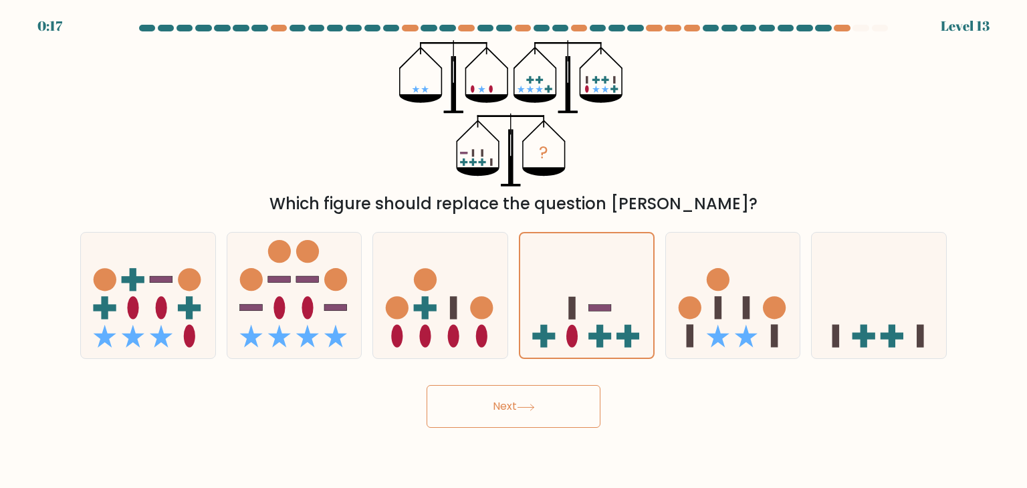
click at [504, 405] on button "Next" at bounding box center [514, 406] width 174 height 43
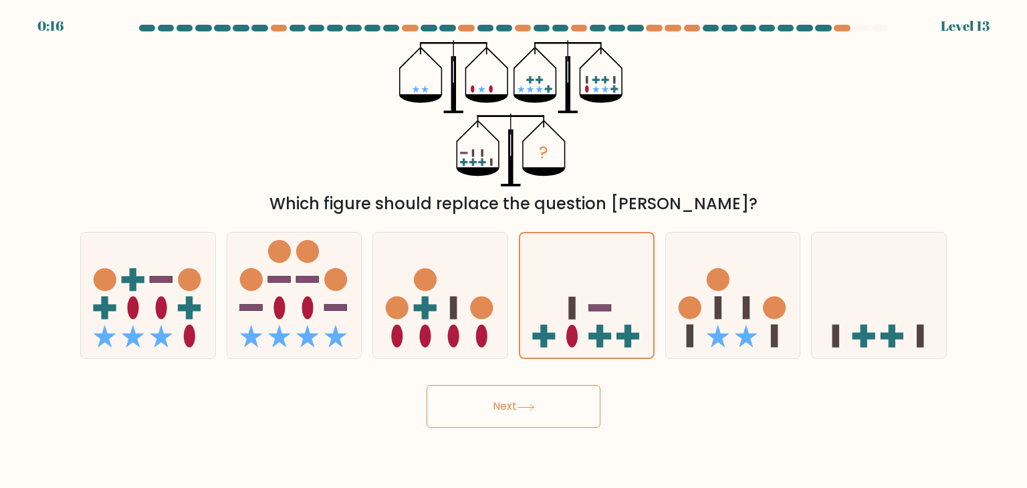
click at [504, 405] on button "Next" at bounding box center [514, 406] width 174 height 43
click at [701, 323] on icon at bounding box center [733, 295] width 134 height 111
click at [514, 251] on input "e." at bounding box center [514, 247] width 1 height 7
radio input "true"
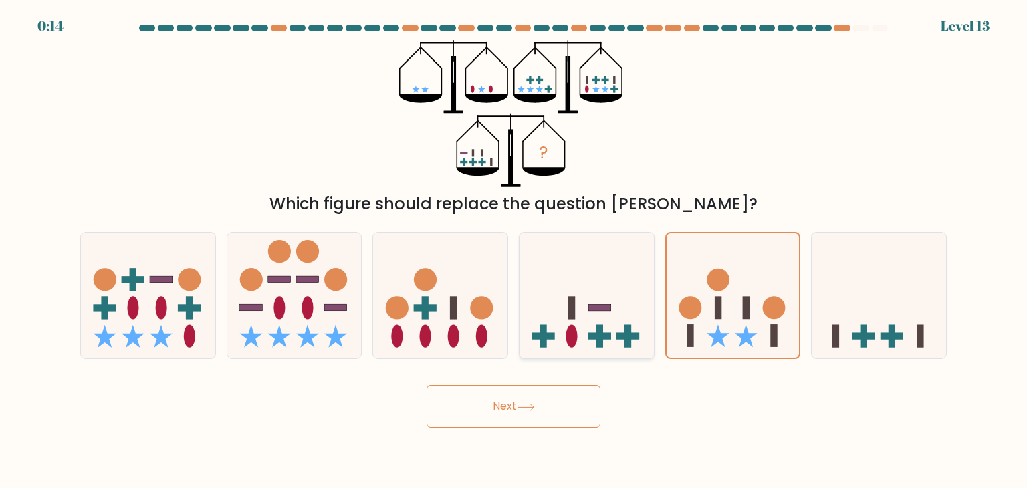
click at [568, 338] on ellipse at bounding box center [571, 336] width 11 height 23
click at [514, 251] on input "d." at bounding box center [514, 247] width 1 height 7
radio input "true"
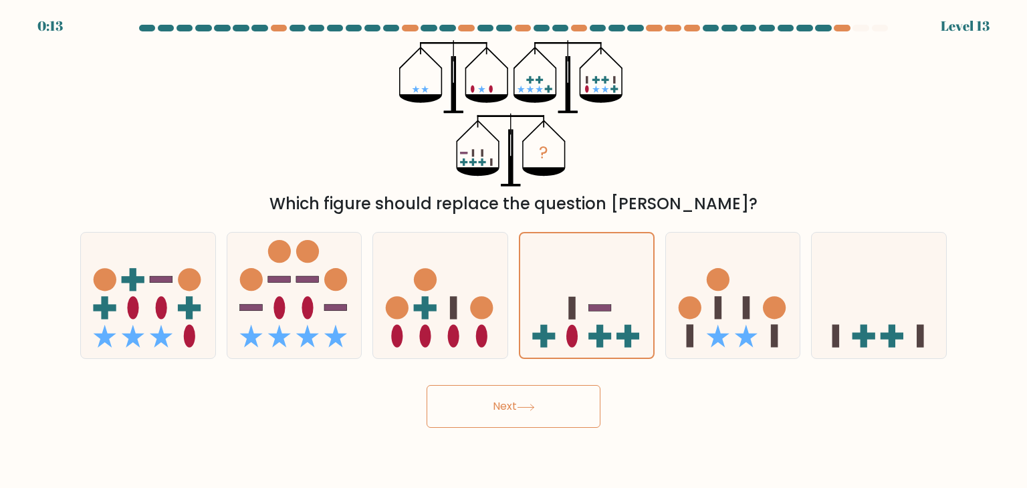
click at [500, 399] on button "Next" at bounding box center [514, 406] width 174 height 43
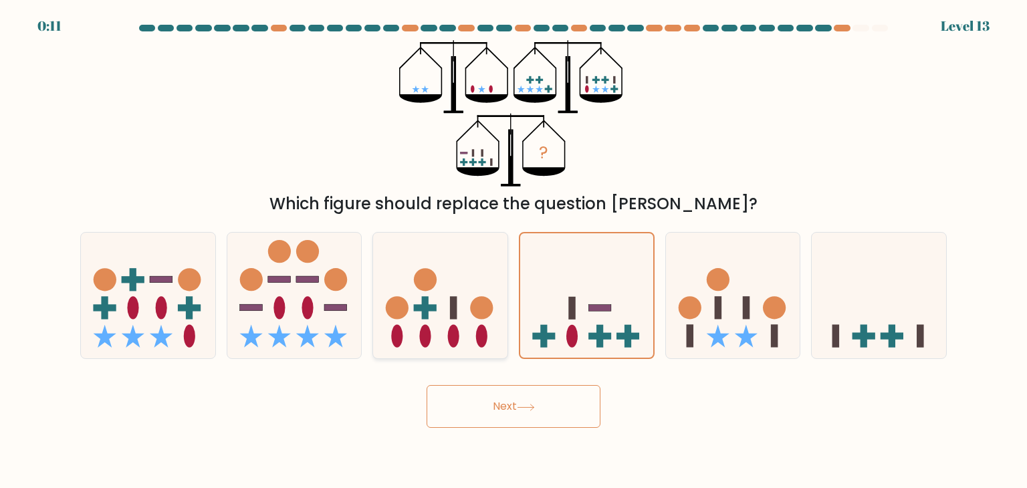
click at [478, 352] on div at bounding box center [441, 295] width 136 height 127
click at [514, 251] on input "c." at bounding box center [514, 247] width 1 height 7
radio input "true"
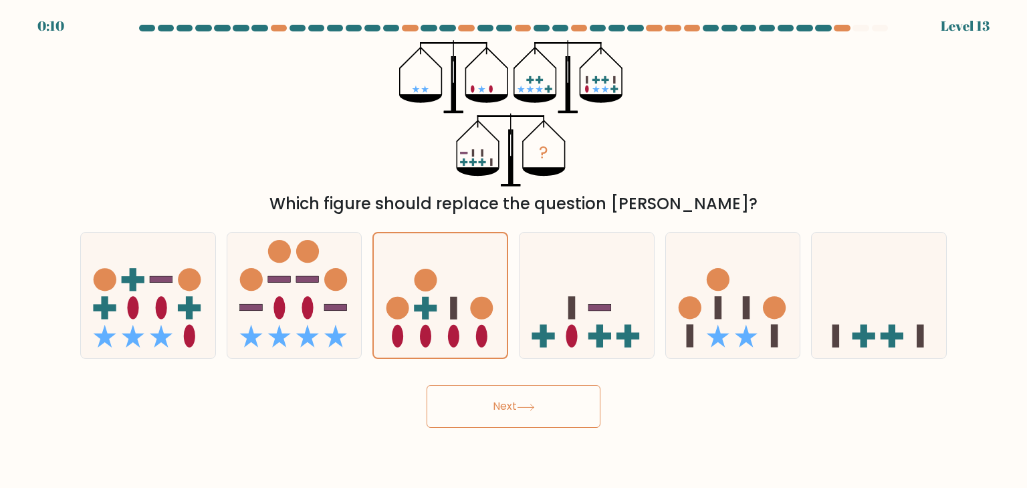
click at [503, 400] on button "Next" at bounding box center [514, 406] width 174 height 43
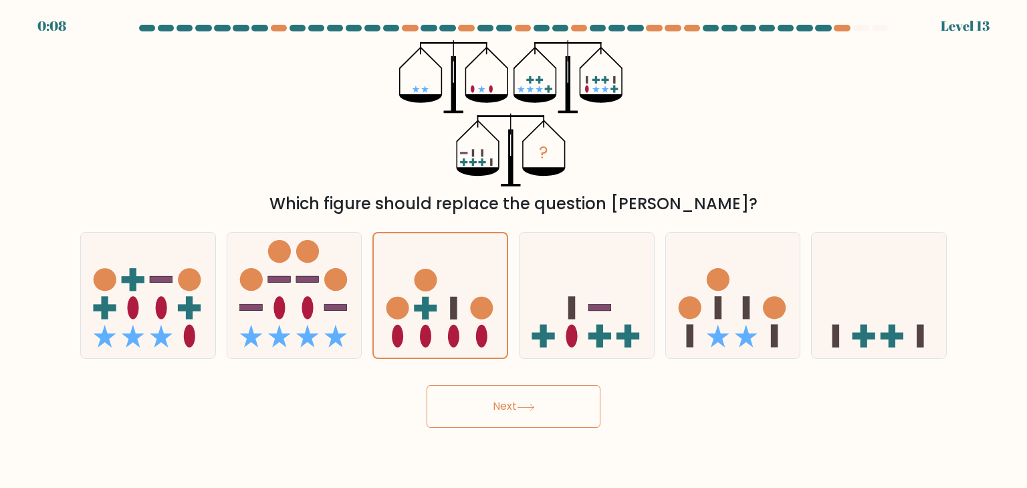
click at [503, 400] on button "Next" at bounding box center [514, 406] width 174 height 43
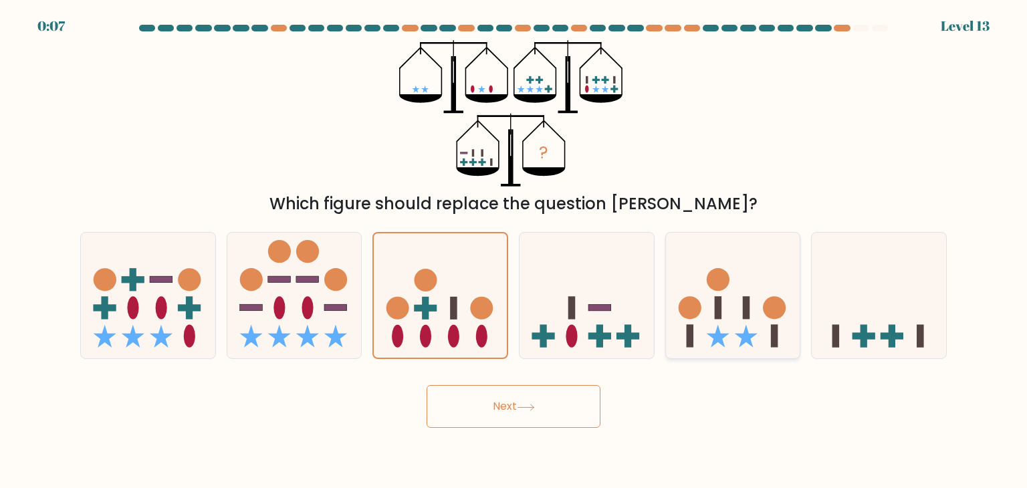
drag, startPoint x: 503, startPoint y: 400, endPoint x: 714, endPoint y: 321, distance: 225.0
click at [714, 321] on form at bounding box center [513, 226] width 1027 height 403
click at [714, 321] on icon at bounding box center [733, 295] width 134 height 111
click at [514, 251] on input "e." at bounding box center [514, 247] width 1 height 7
radio input "true"
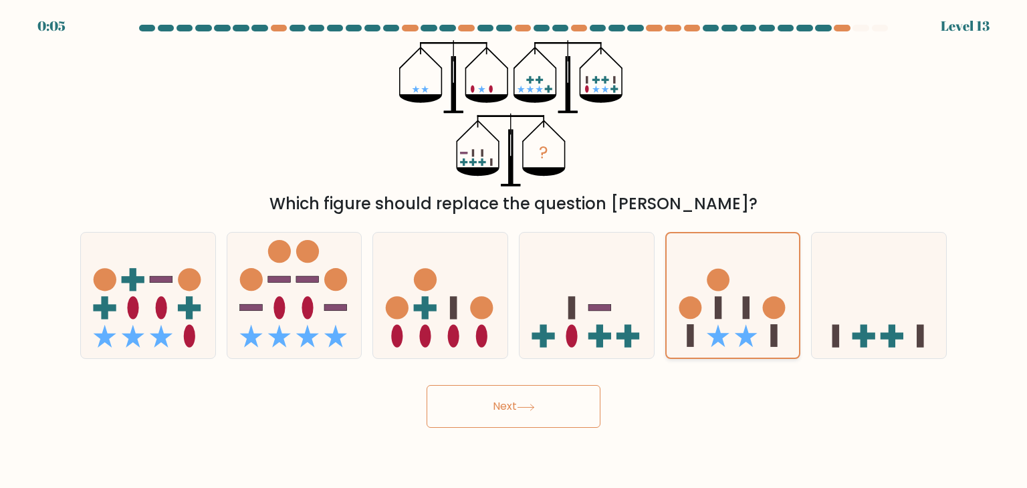
click at [714, 321] on icon at bounding box center [733, 296] width 133 height 110
click at [514, 251] on input "e." at bounding box center [514, 247] width 1 height 7
click at [546, 393] on button "Next" at bounding box center [514, 406] width 174 height 43
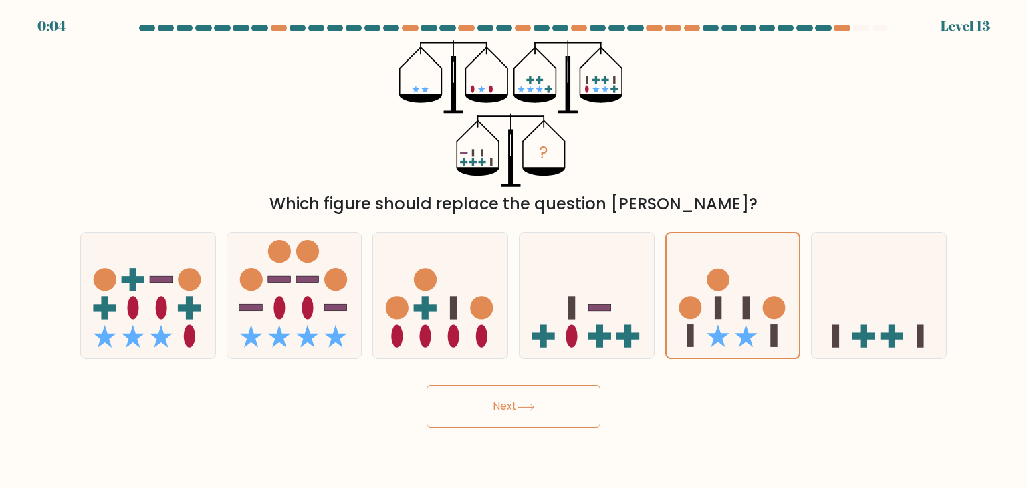
click at [546, 393] on button "Next" at bounding box center [514, 406] width 174 height 43
click at [427, 385] on button "Next" at bounding box center [514, 406] width 174 height 43
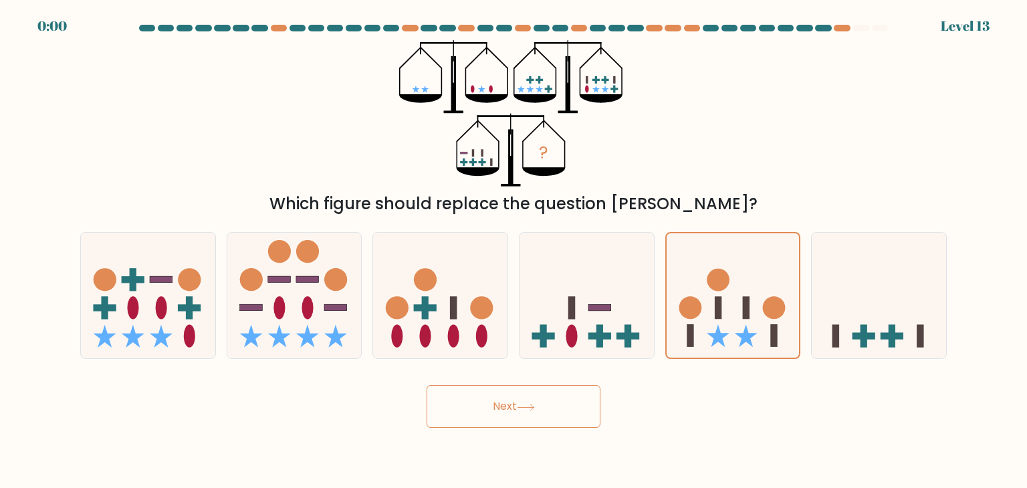
click at [427, 385] on button "Next" at bounding box center [514, 406] width 174 height 43
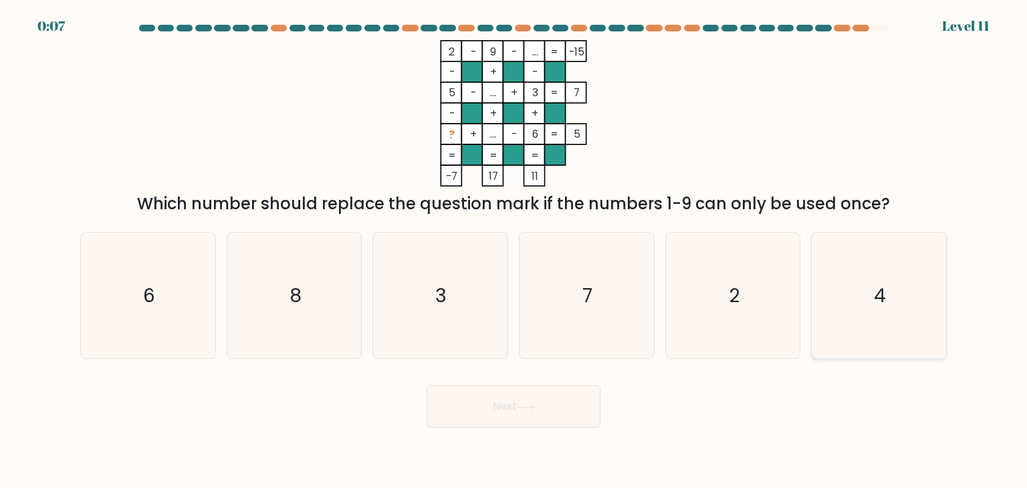
click at [886, 343] on icon "4" at bounding box center [879, 296] width 126 height 126
click at [514, 251] on input "f. 4" at bounding box center [514, 247] width 1 height 7
radio input "true"
click at [485, 421] on button "Next" at bounding box center [514, 406] width 174 height 43
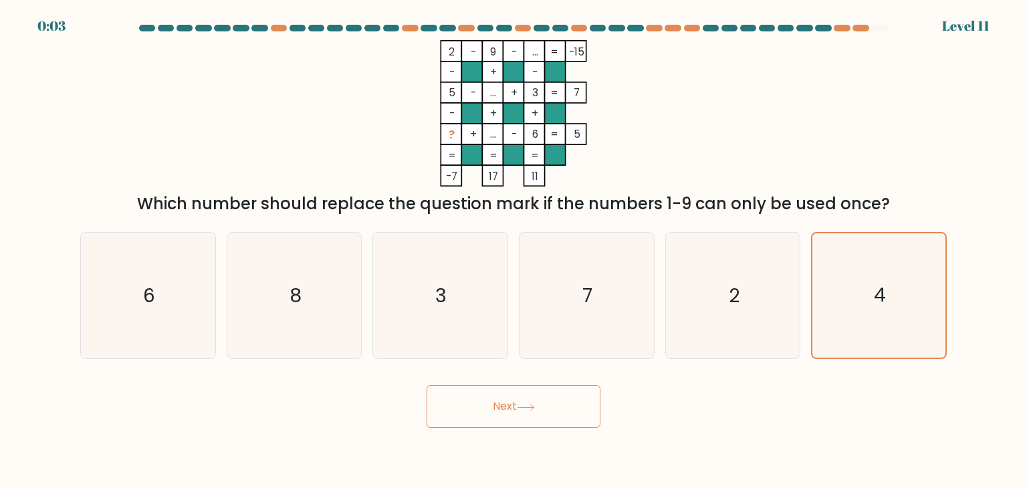
click at [485, 421] on button "Next" at bounding box center [514, 406] width 174 height 43
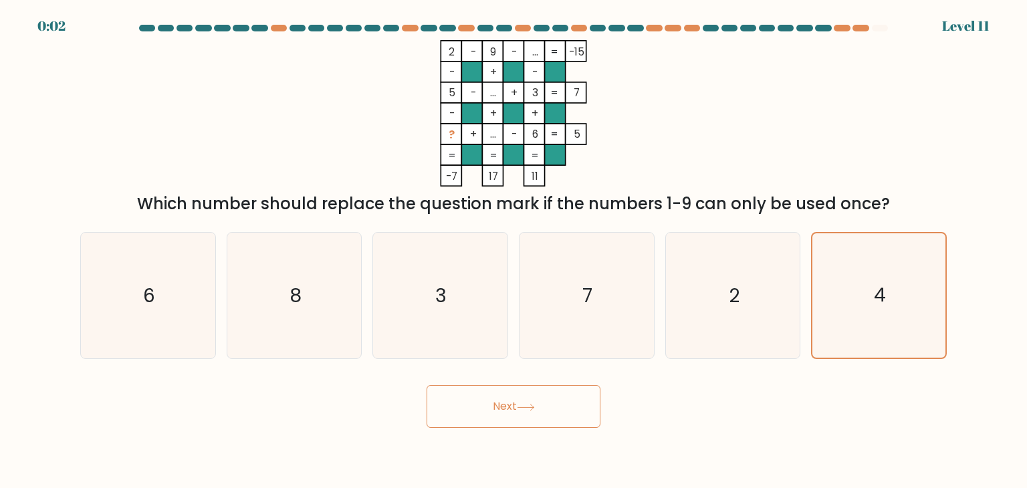
click at [485, 421] on button "Next" at bounding box center [514, 406] width 174 height 43
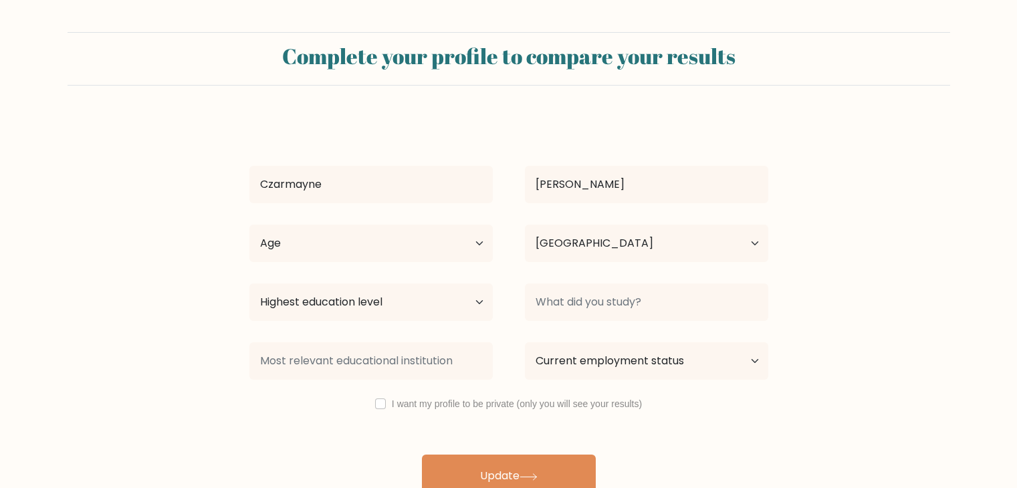
select select "PH"
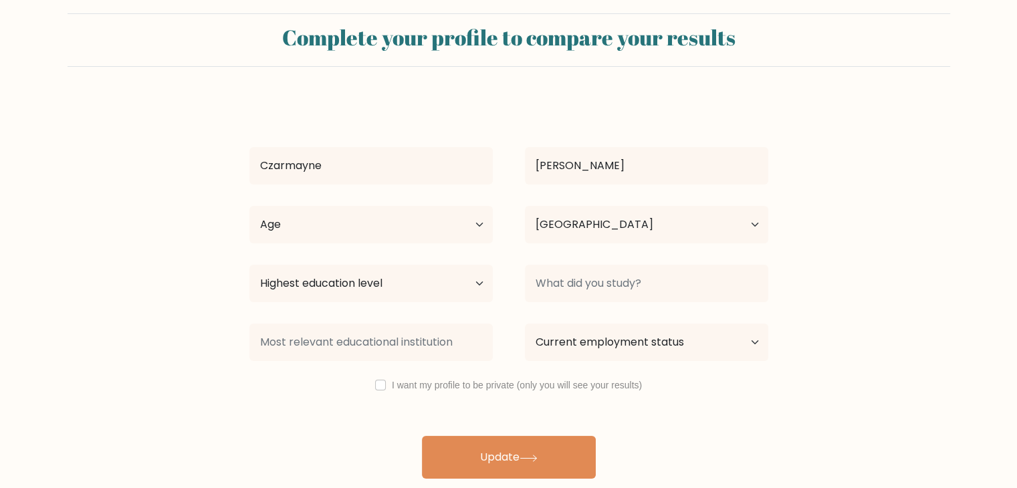
scroll to position [19, 0]
click at [440, 282] on select "Highest education level No schooling Primary Lower Secondary Upper Secondary Oc…" at bounding box center [370, 283] width 243 height 37
select select "bachelors_degree"
click at [249, 265] on select "Highest education level No schooling Primary Lower Secondary Upper Secondary Oc…" at bounding box center [370, 283] width 243 height 37
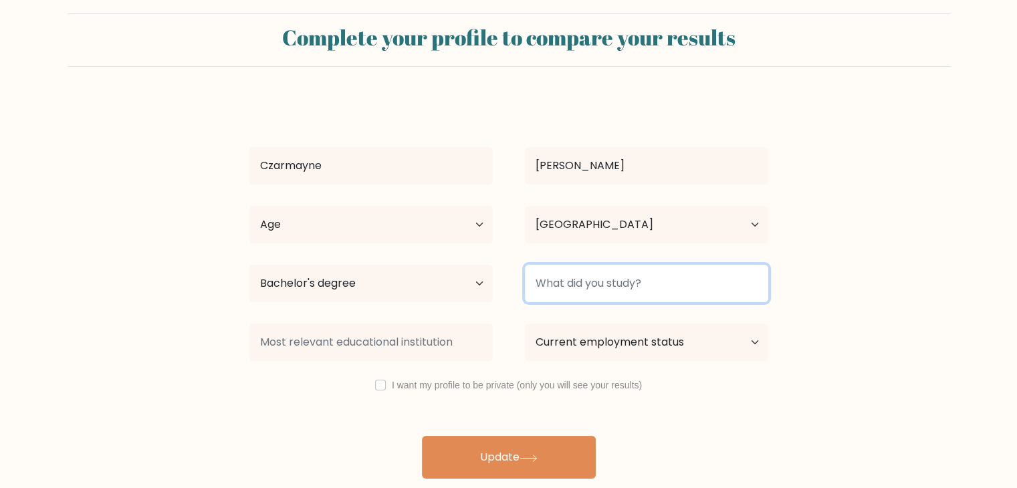
click at [603, 287] on input at bounding box center [646, 283] width 243 height 37
type input "b"
click at [584, 282] on input "BS Crimibology" at bounding box center [646, 283] width 243 height 37
type input "BS Criminology"
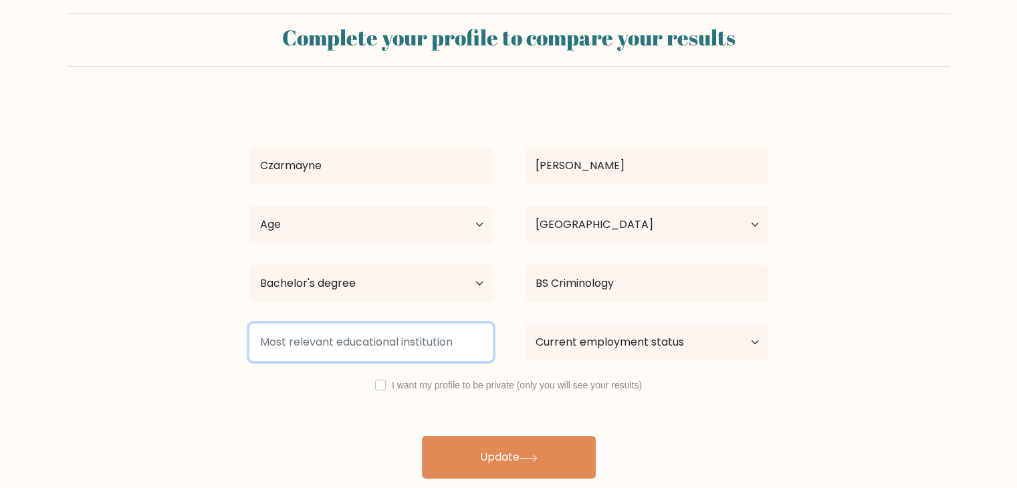
click at [426, 340] on input at bounding box center [370, 342] width 243 height 37
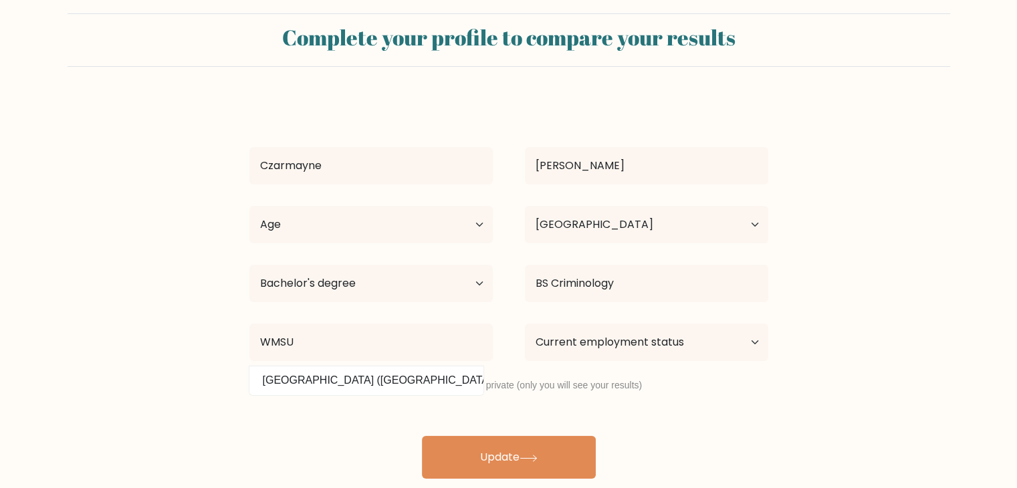
click at [391, 381] on div "Czarmayne [GEOGRAPHIC_DATA] Age Under [DEMOGRAPHIC_DATA] [DEMOGRAPHIC_DATA] [DE…" at bounding box center [508, 289] width 535 height 380
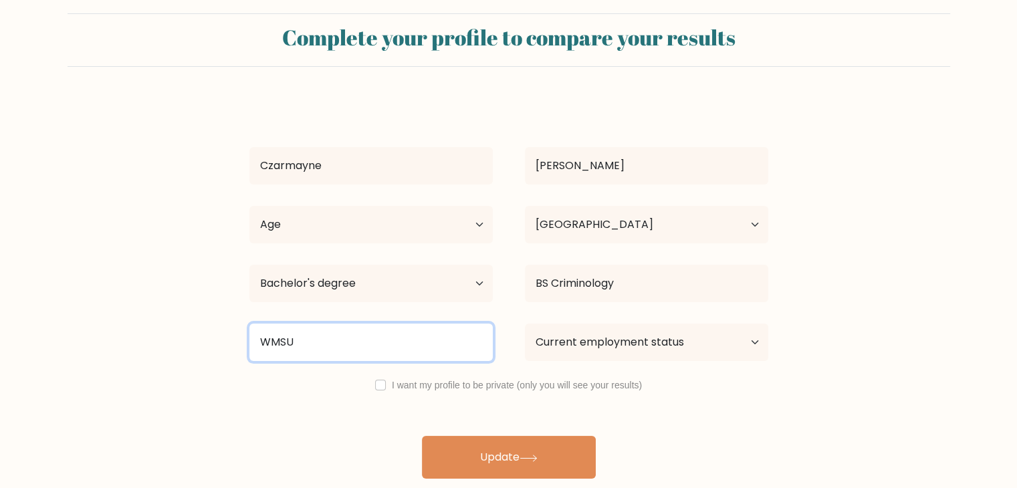
click at [375, 338] on input "WMSU" at bounding box center [370, 342] width 243 height 37
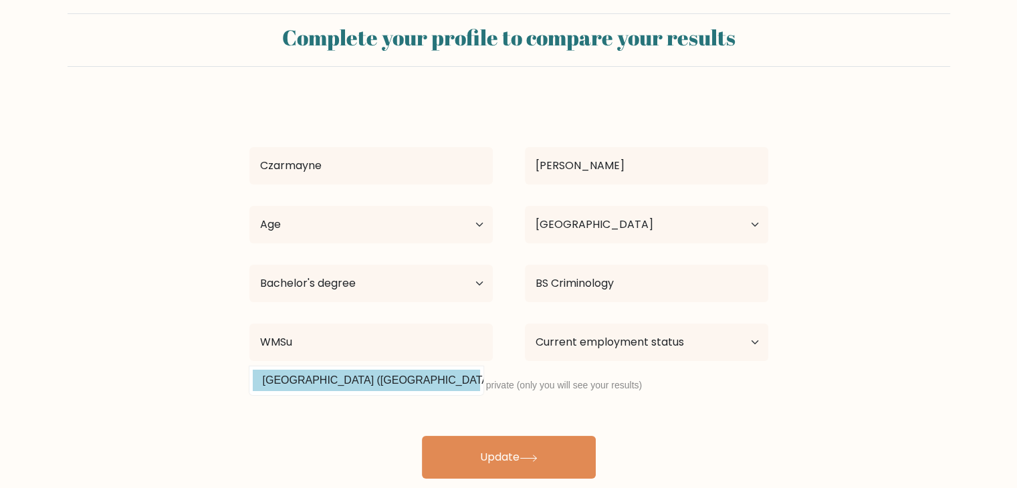
click at [362, 381] on div "Czarmayne [GEOGRAPHIC_DATA] Age Under [DEMOGRAPHIC_DATA] [DEMOGRAPHIC_DATA] [DE…" at bounding box center [508, 289] width 535 height 380
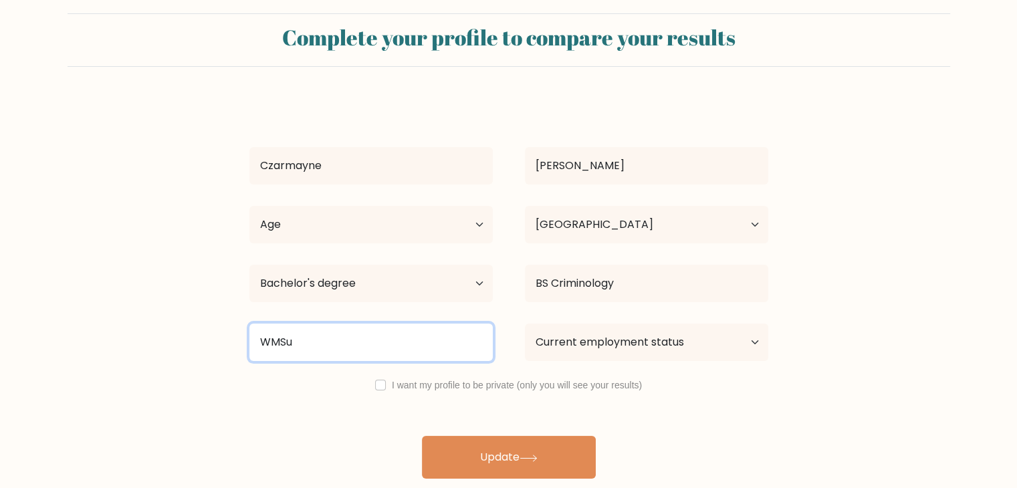
click at [342, 356] on input "WMSu" at bounding box center [370, 342] width 243 height 37
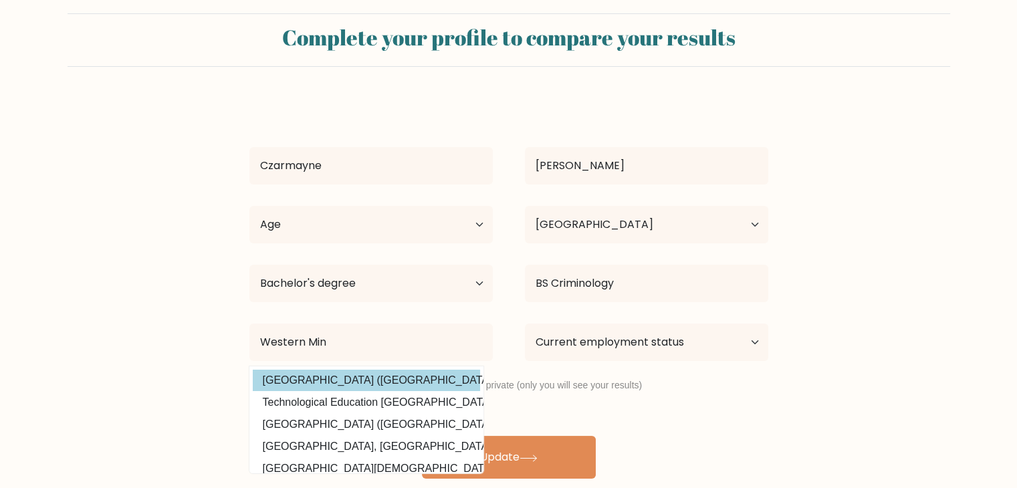
click at [337, 377] on div "Czarmayne [GEOGRAPHIC_DATA] Age Under [DEMOGRAPHIC_DATA] [DEMOGRAPHIC_DATA] [DE…" at bounding box center [508, 289] width 535 height 380
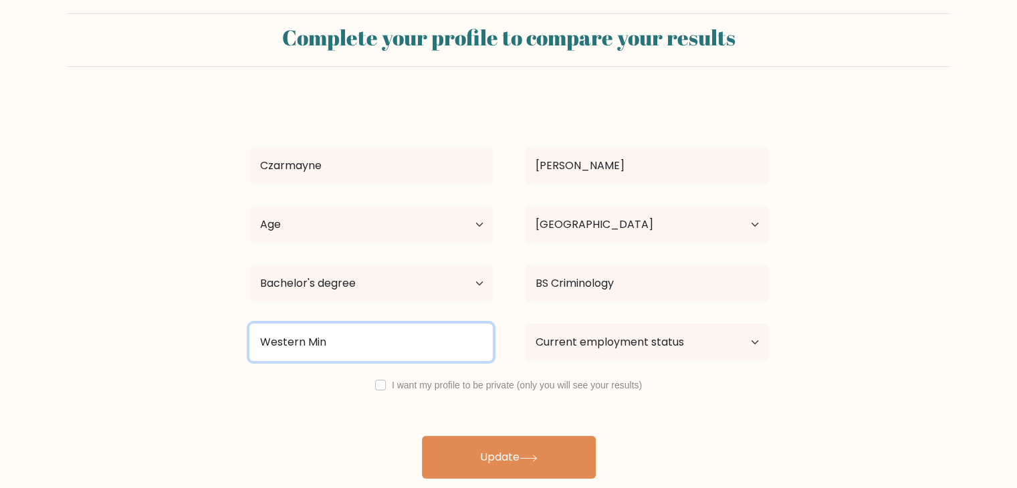
click at [349, 348] on input "Western Min" at bounding box center [370, 342] width 243 height 37
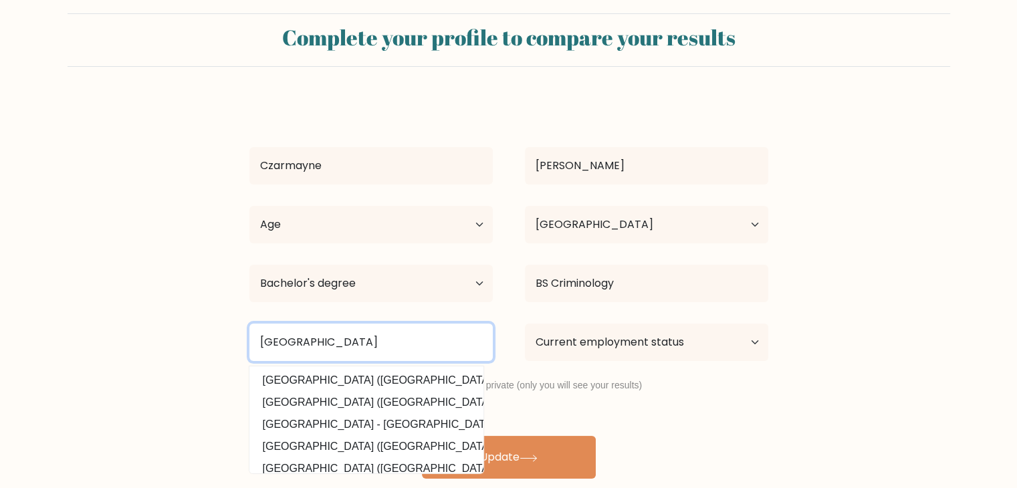
type input "[GEOGRAPHIC_DATA]"
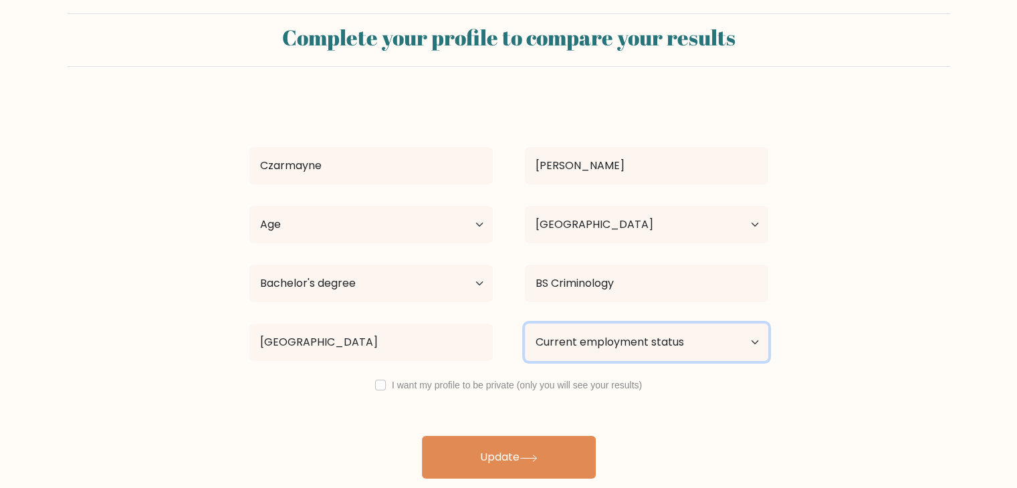
click at [749, 339] on select "Current employment status Employed Student Retired Other / prefer not to answer" at bounding box center [646, 342] width 243 height 37
select select "other"
click at [525, 324] on select "Current employment status Employed Student Retired Other / prefer not to answer" at bounding box center [646, 342] width 243 height 37
click at [388, 384] on div "I want my profile to be private (only you will see your results)" at bounding box center [508, 385] width 551 height 16
click at [291, 420] on div "Czarmayne [GEOGRAPHIC_DATA] Age Under [DEMOGRAPHIC_DATA] [DEMOGRAPHIC_DATA] [DE…" at bounding box center [508, 289] width 535 height 380
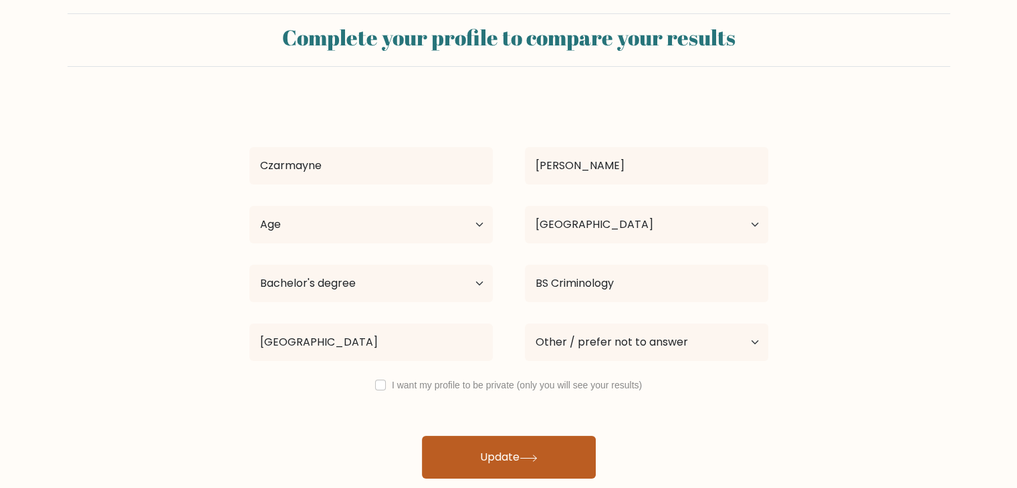
click at [474, 451] on button "Update" at bounding box center [509, 457] width 174 height 43
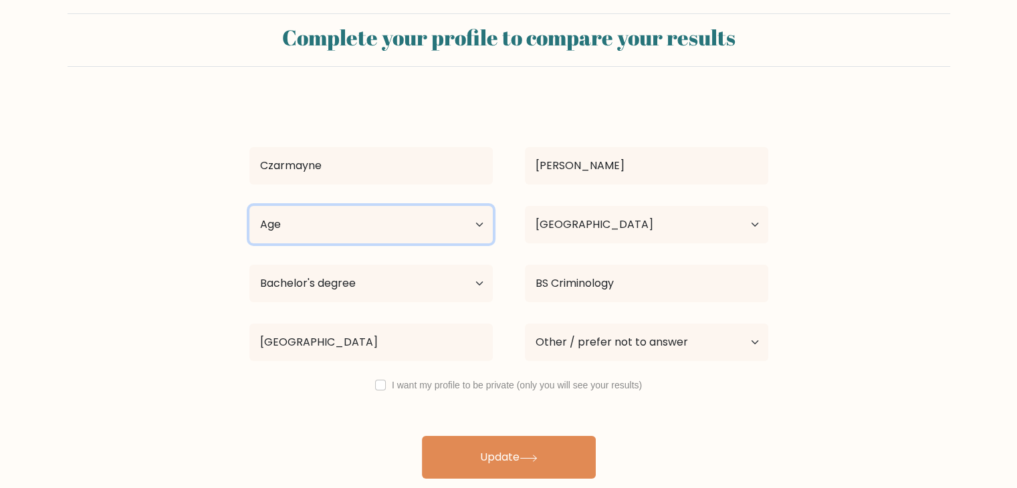
click at [352, 215] on select "Age Under [DEMOGRAPHIC_DATA] [DEMOGRAPHIC_DATA] [DEMOGRAPHIC_DATA] [DEMOGRAPHIC…" at bounding box center [370, 224] width 243 height 37
select select "18_24"
click at [249, 206] on select "Age Under [DEMOGRAPHIC_DATA] [DEMOGRAPHIC_DATA] [DEMOGRAPHIC_DATA] [DEMOGRAPHIC…" at bounding box center [370, 224] width 243 height 37
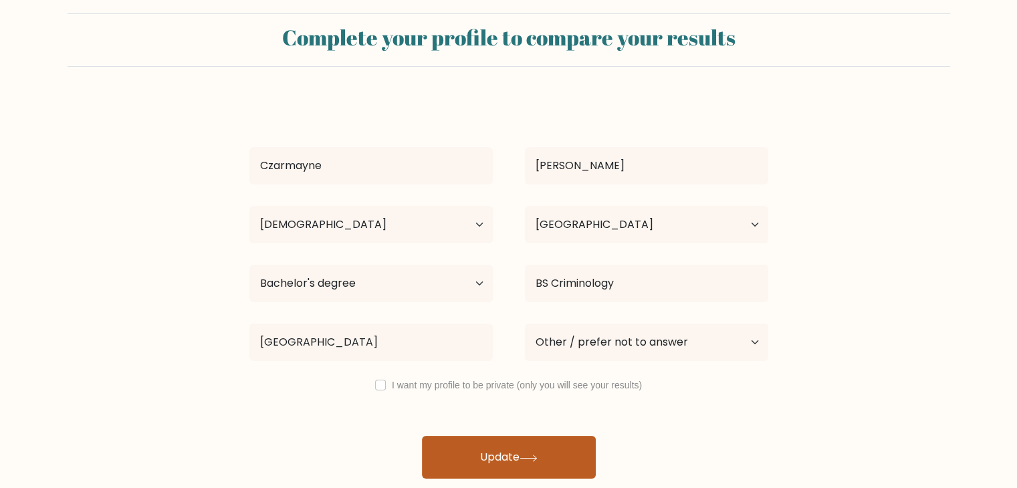
click at [471, 459] on button "Update" at bounding box center [509, 457] width 174 height 43
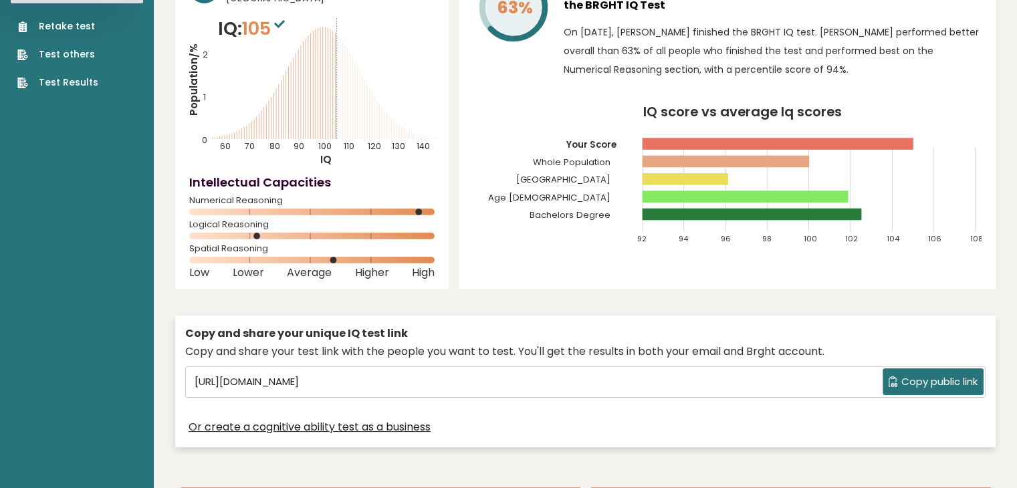
scroll to position [96, 0]
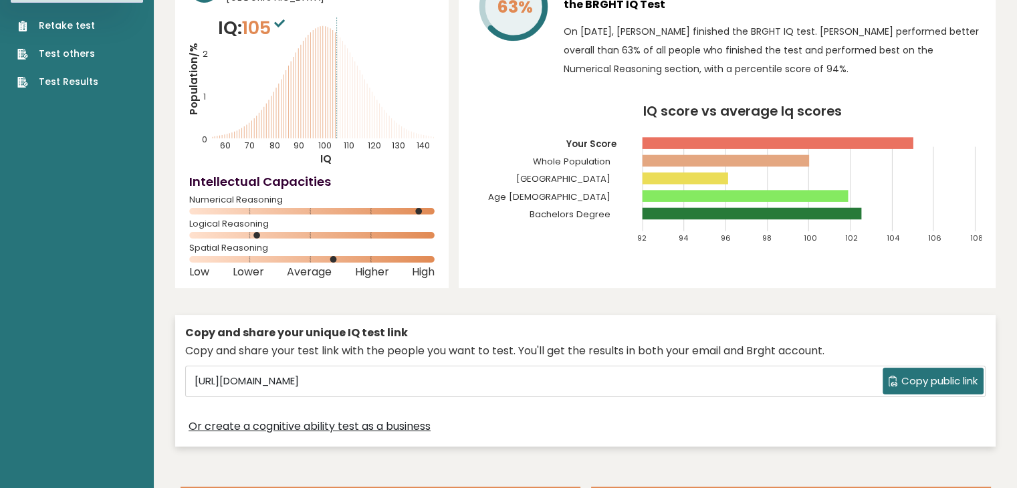
click at [918, 383] on span "Copy public link" at bounding box center [940, 381] width 76 height 15
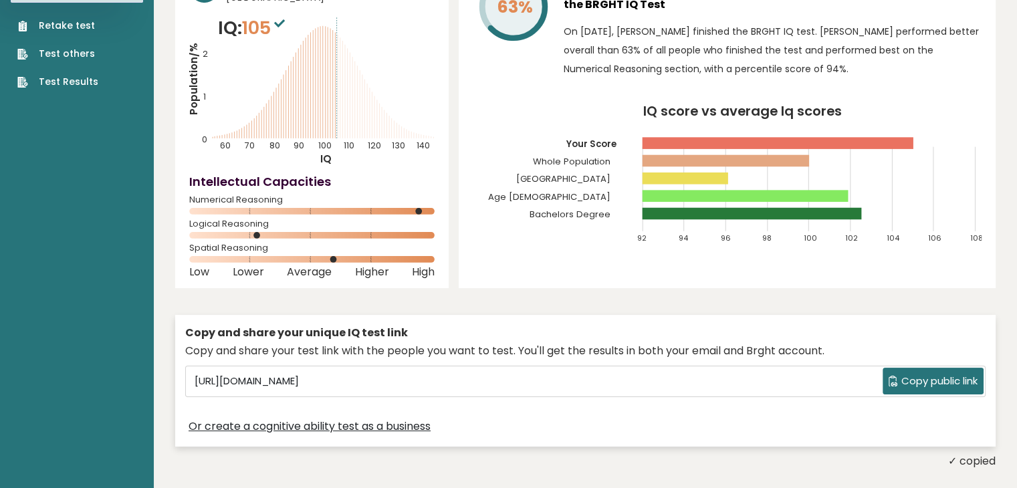
click at [918, 383] on span "Copy public link" at bounding box center [940, 381] width 76 height 15
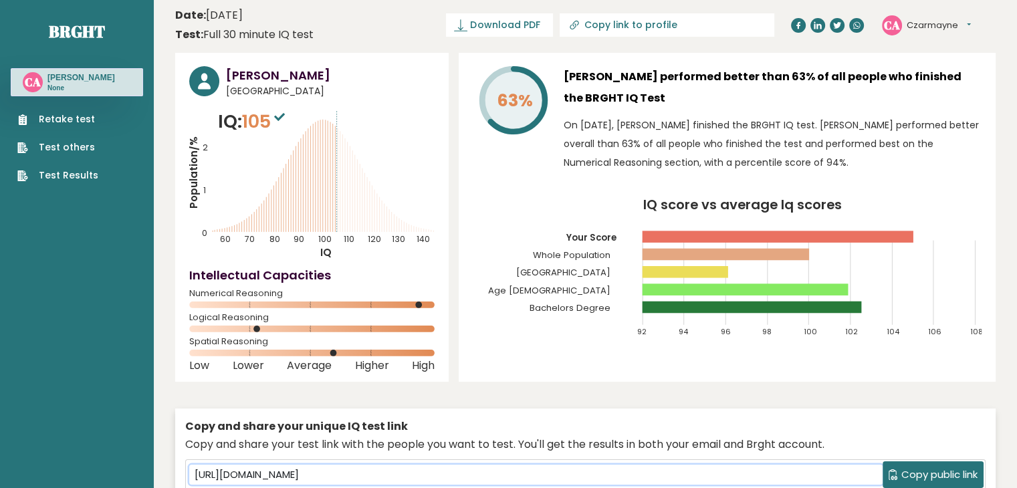
scroll to position [3, 0]
click at [540, 29] on span "Download PDF" at bounding box center [505, 25] width 70 height 14
click at [553, 21] on span "✓ Your PDF is downloaded..." at bounding box center [477, 24] width 152 height 23
click at [507, 24] on span "✓ Your PDF is downloaded..." at bounding box center [477, 24] width 152 height 23
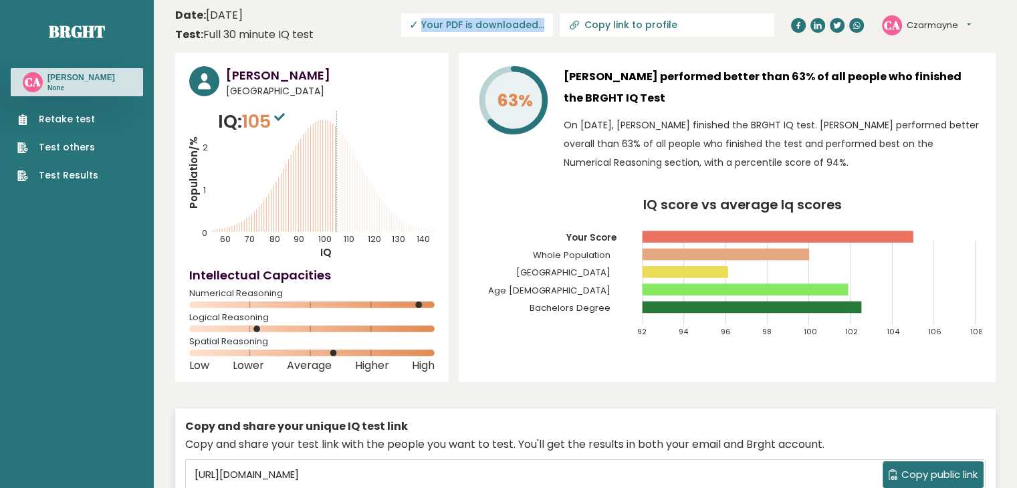
click at [507, 24] on span "✓ Your PDF is downloaded..." at bounding box center [477, 24] width 152 height 23
click at [851, 60] on div "63% Czarmayne Atilano performed better than 63% of all people who finished the …" at bounding box center [727, 217] width 537 height 329
